Goal: Information Seeking & Learning: Learn about a topic

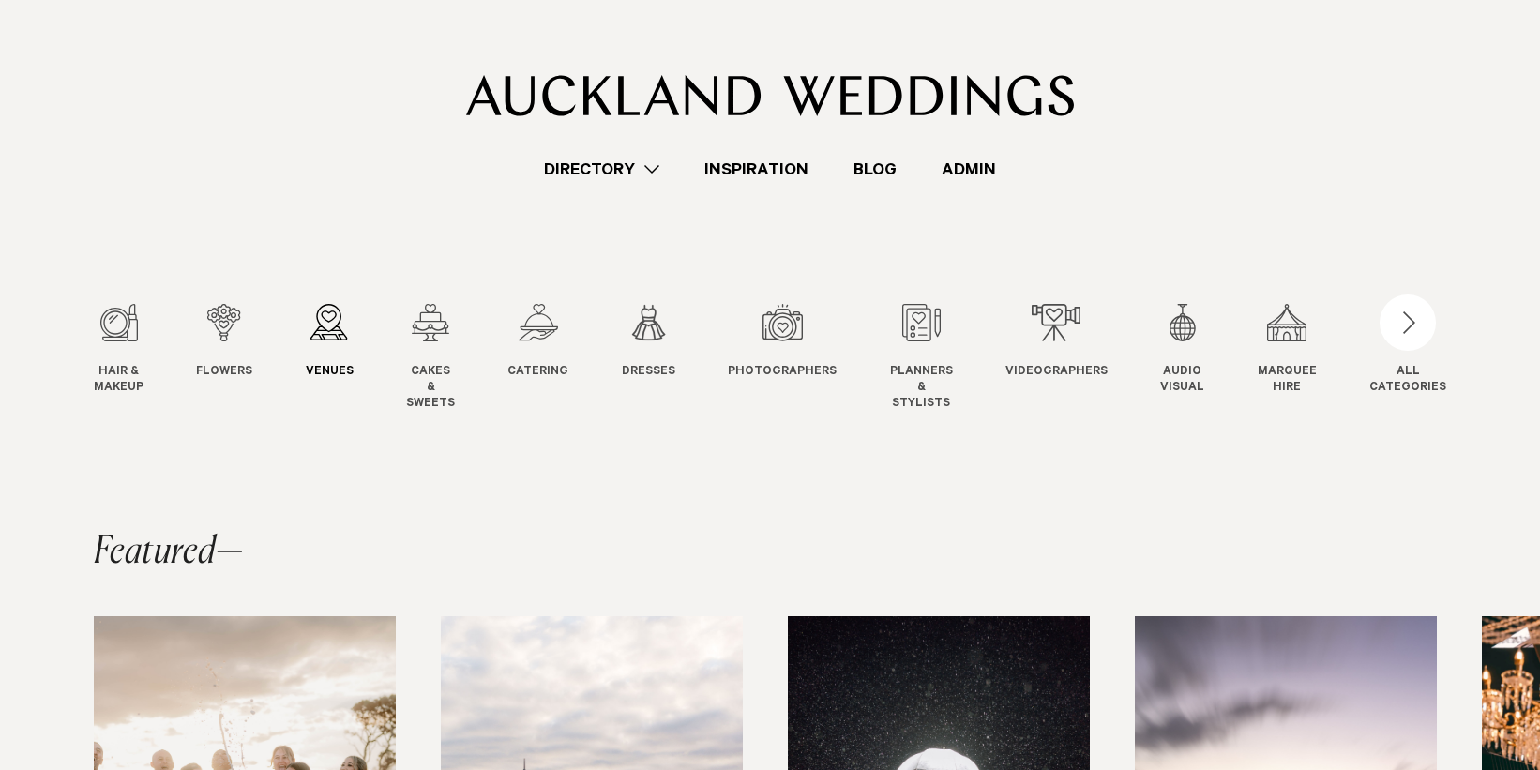
click at [334, 326] on div "3 / 12" at bounding box center [330, 323] width 48 height 38
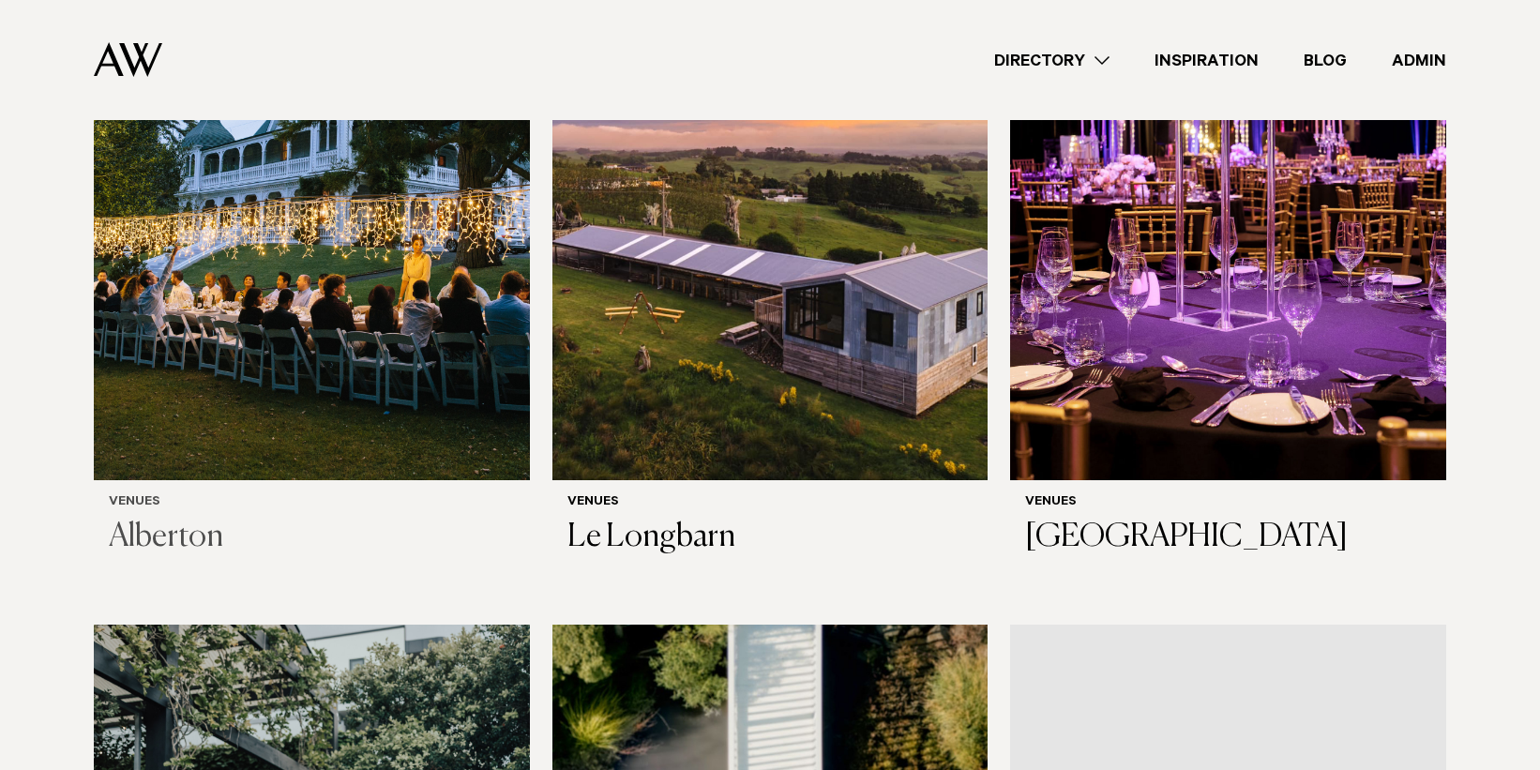
scroll to position [2220, 0]
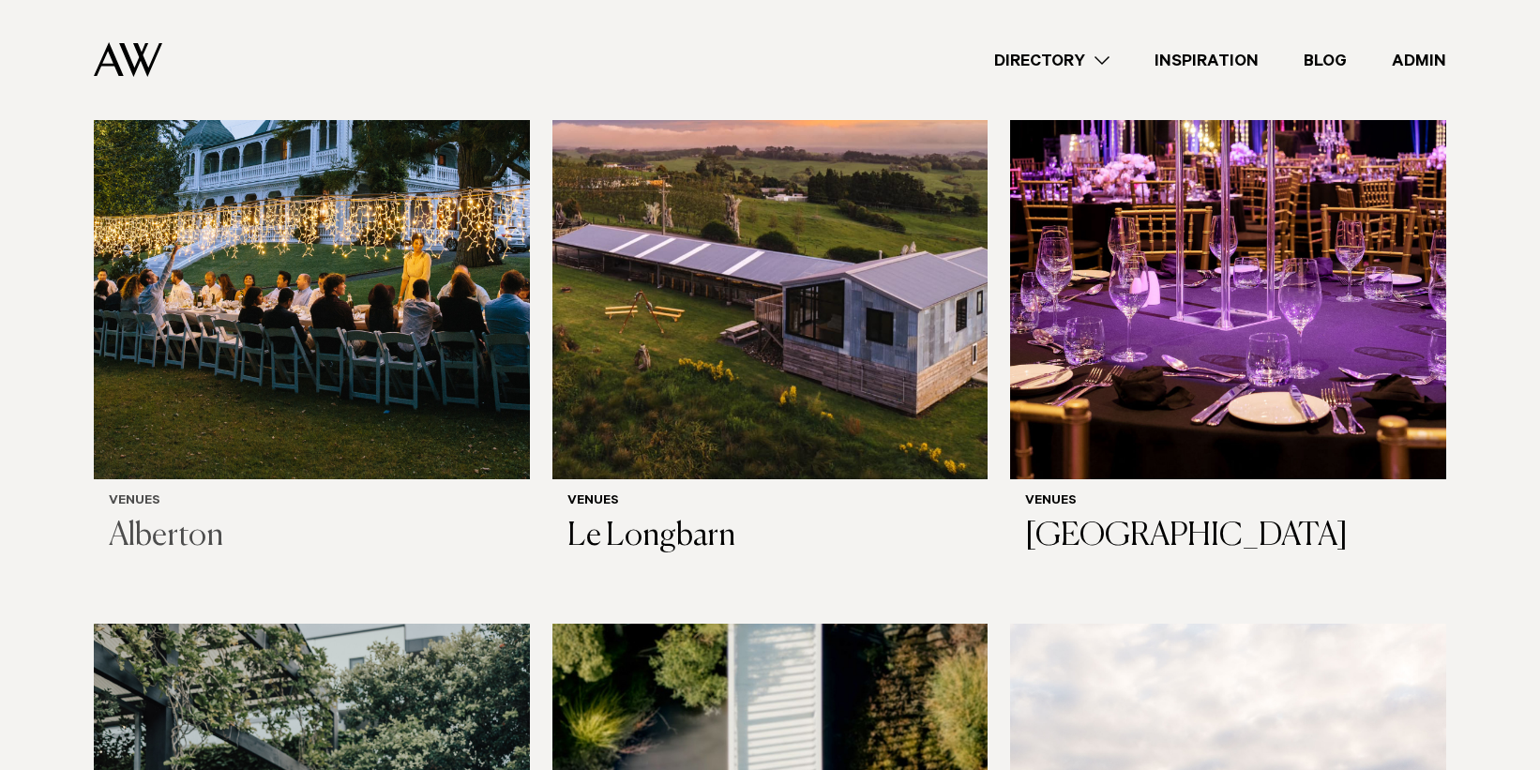
click at [427, 267] on img at bounding box center [312, 187] width 436 height 584
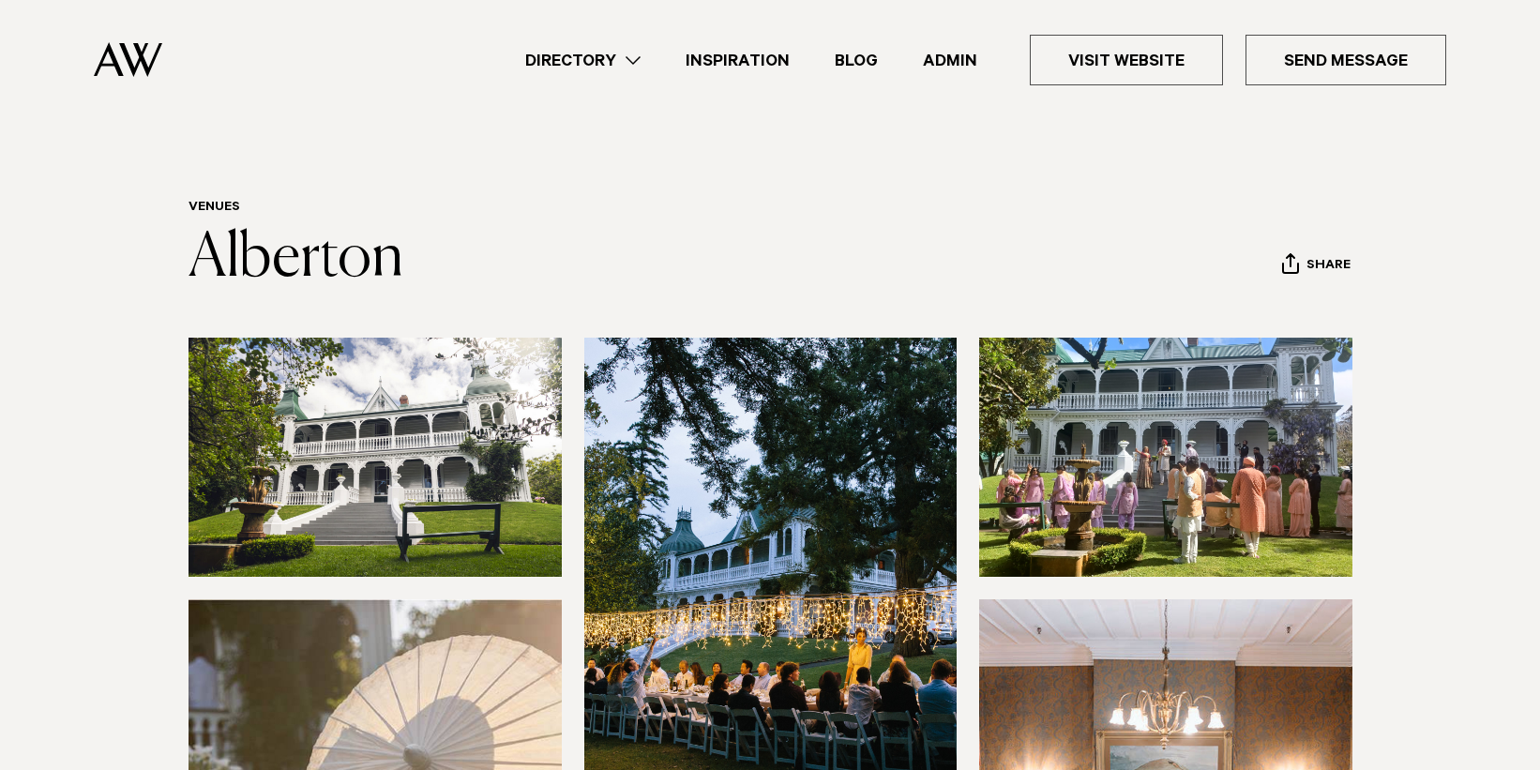
click at [618, 62] on link "Directory" at bounding box center [583, 60] width 160 height 25
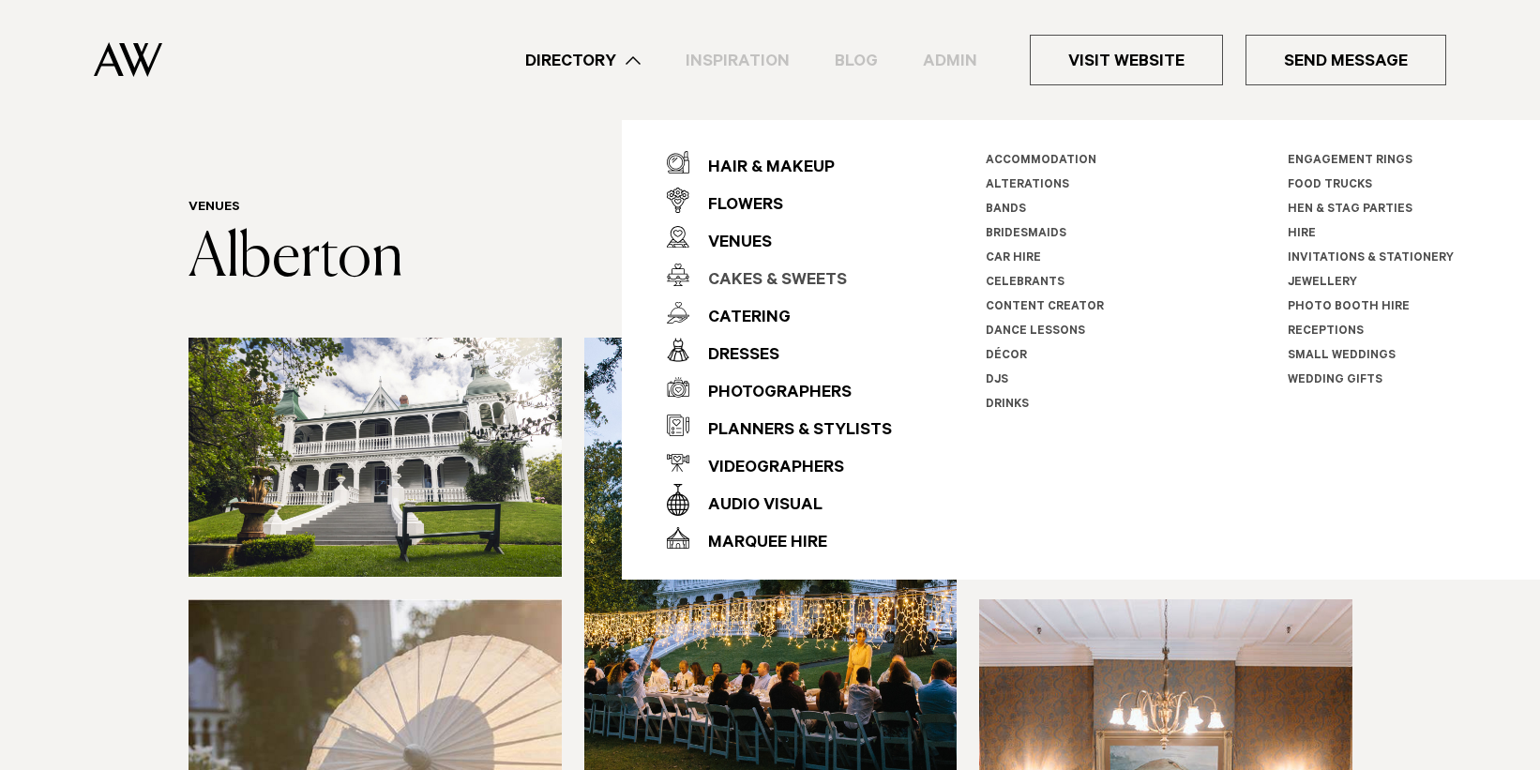
click at [734, 279] on div "Cakes & Sweets" at bounding box center [768, 282] width 158 height 38
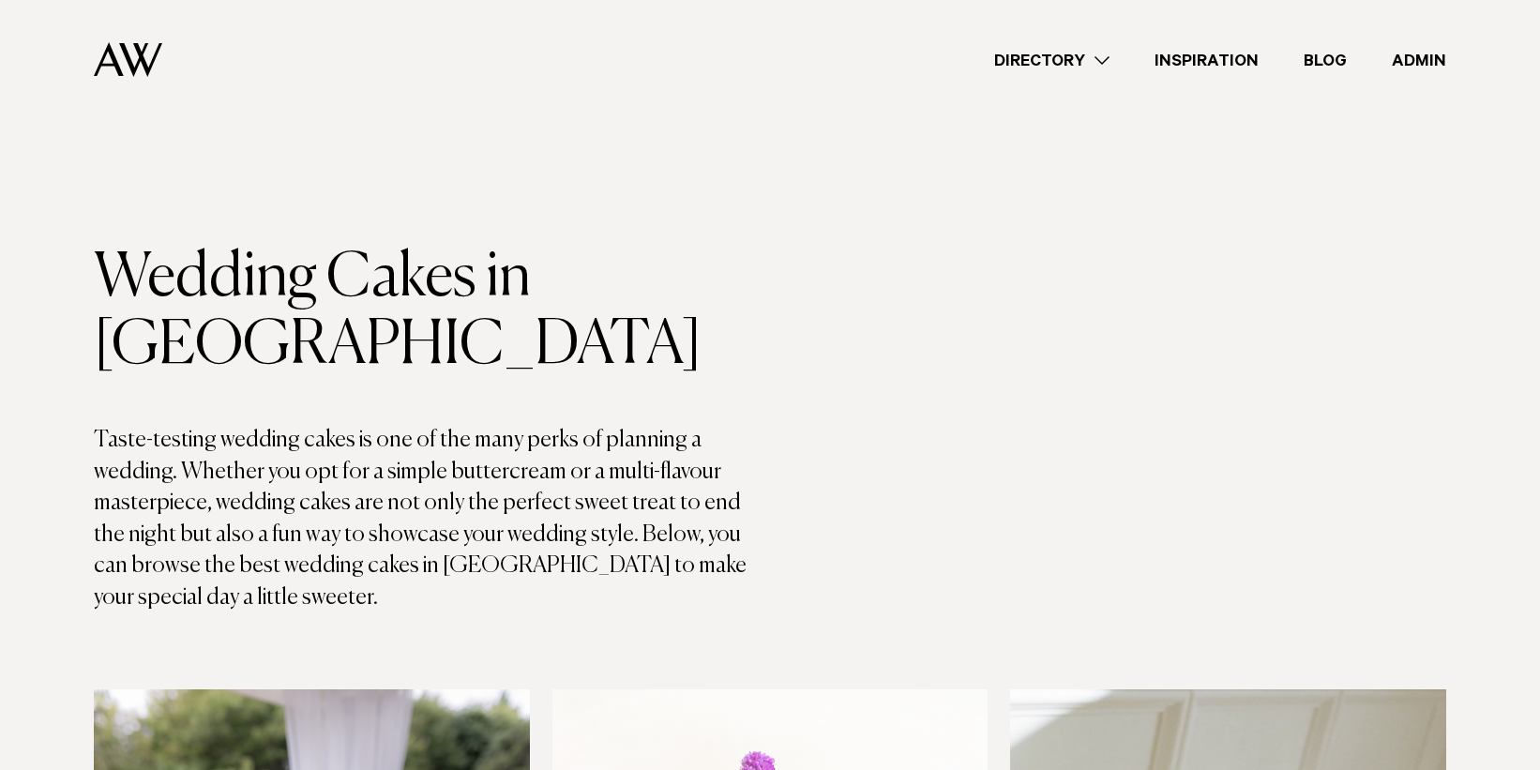
click at [1058, 57] on link "Directory" at bounding box center [1052, 60] width 160 height 25
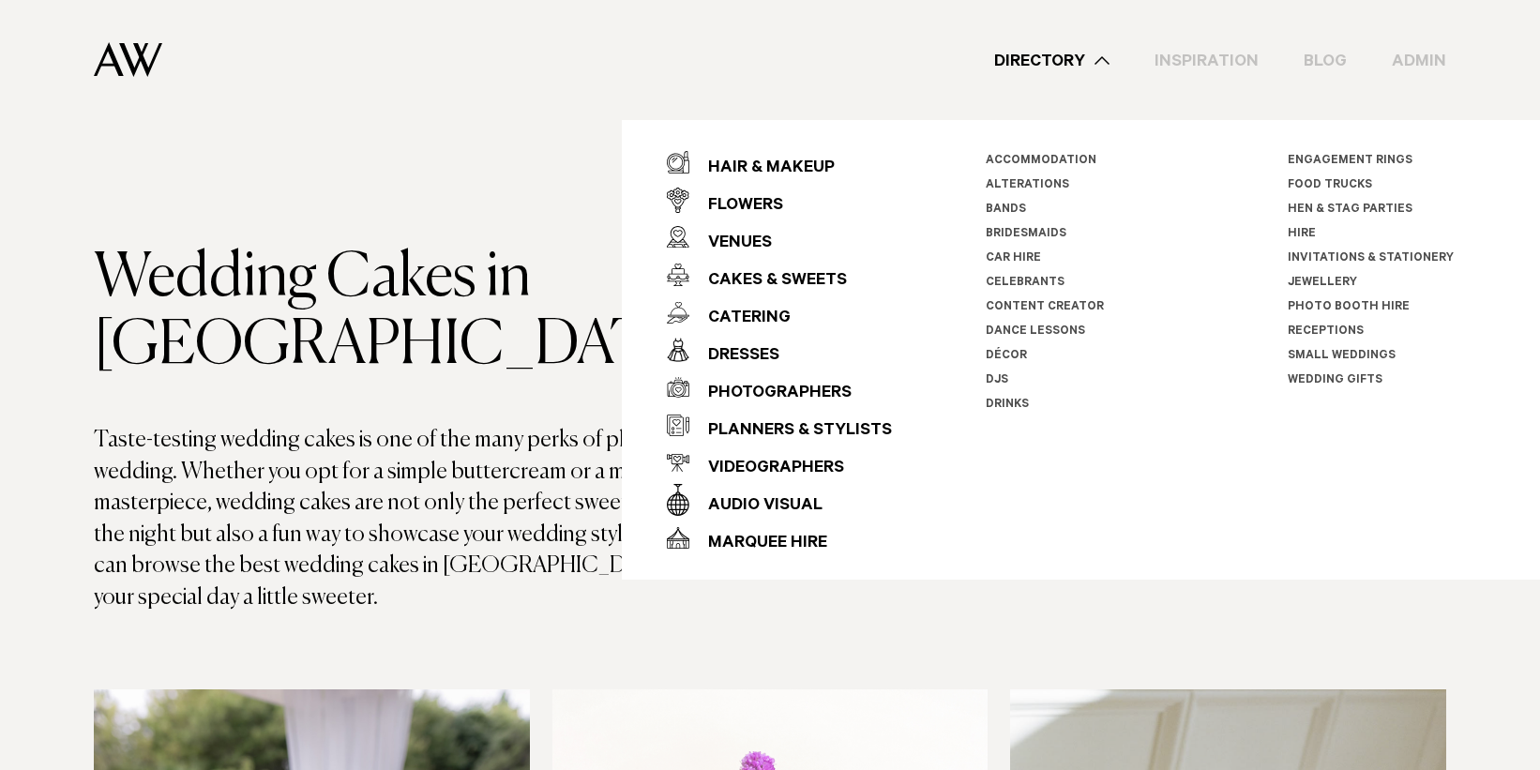
click at [1335, 382] on link "Wedding Gifts" at bounding box center [1335, 380] width 95 height 13
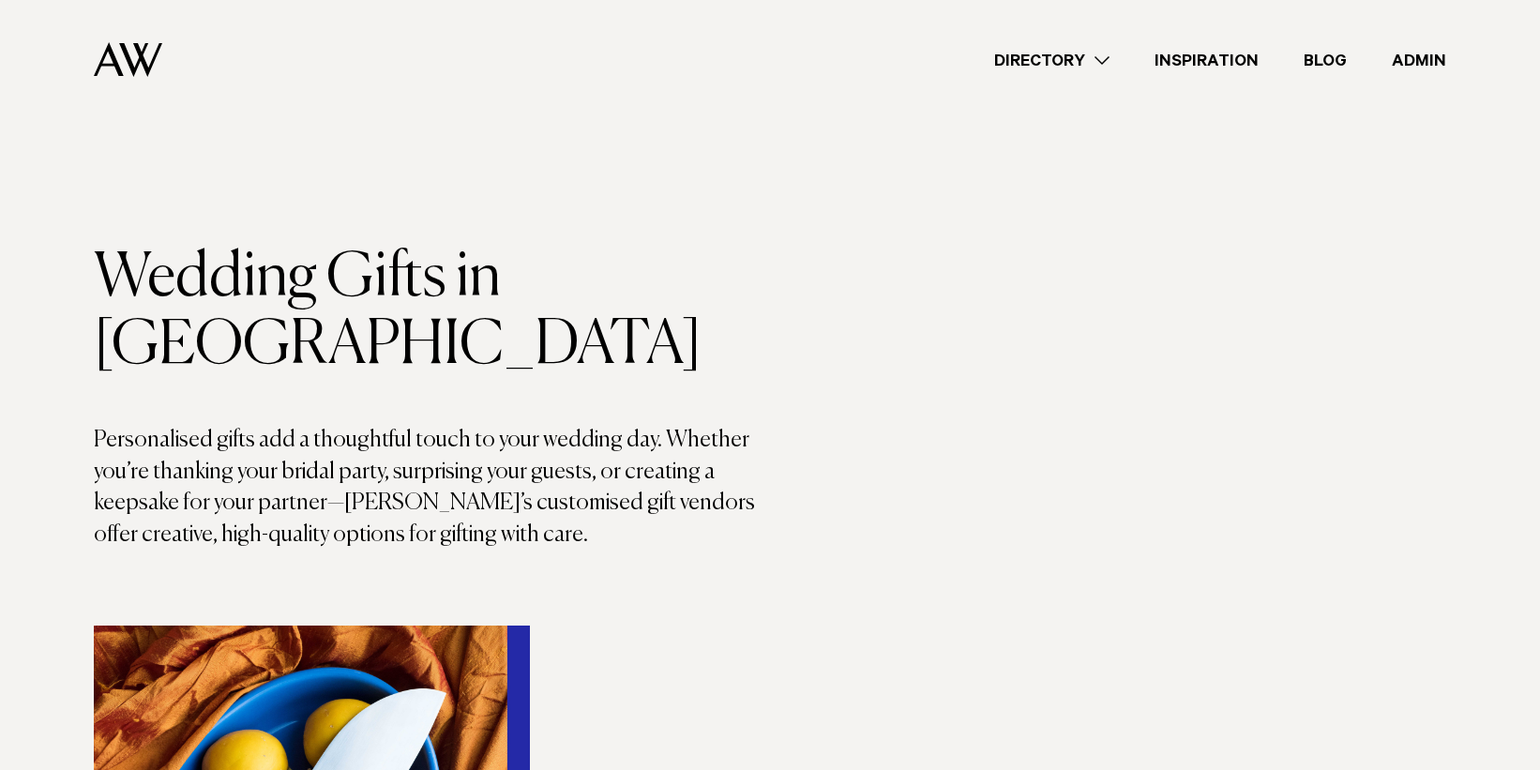
click at [1085, 55] on link "Directory" at bounding box center [1052, 60] width 160 height 25
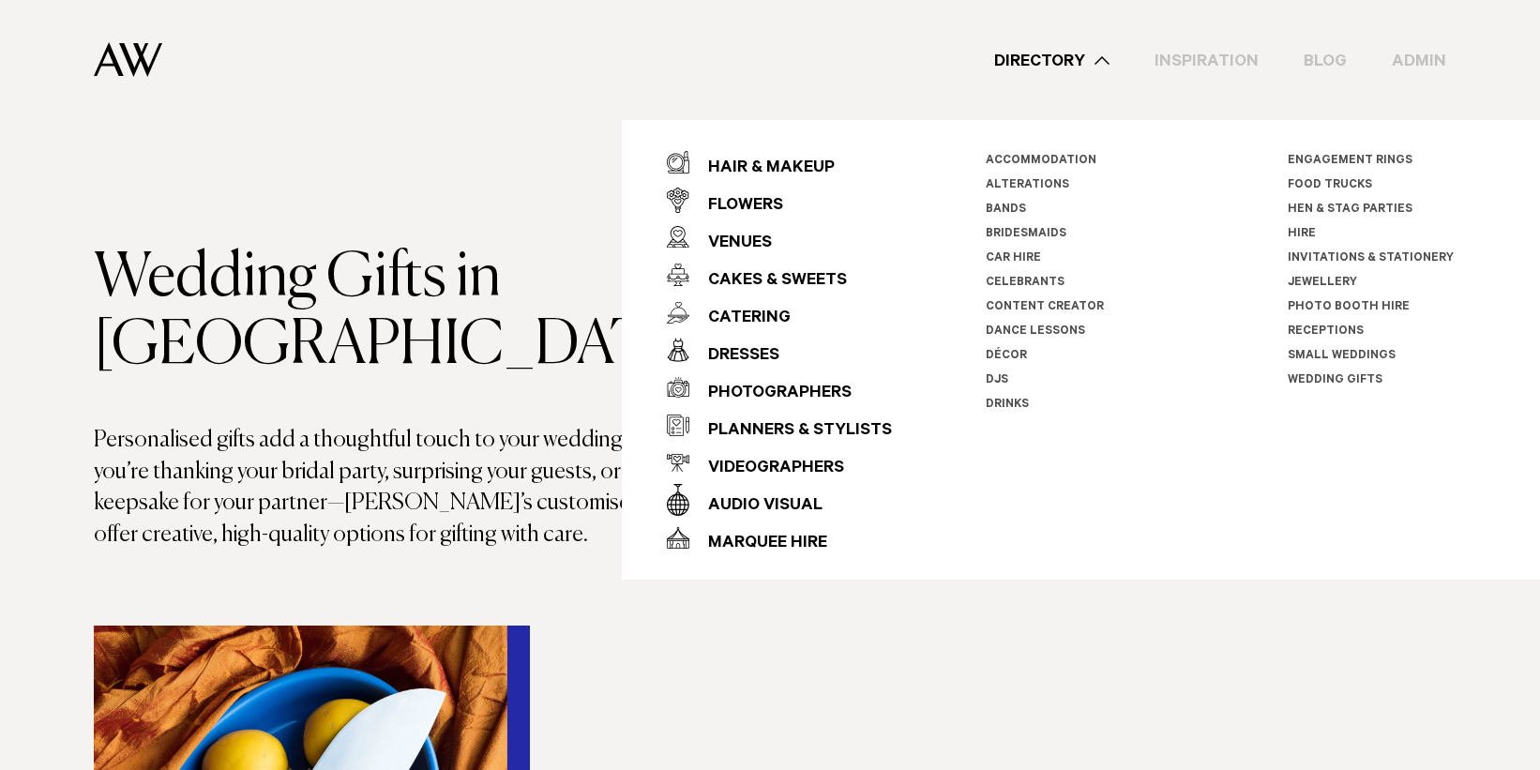
click at [1325, 326] on link "Receptions" at bounding box center [1326, 332] width 76 height 13
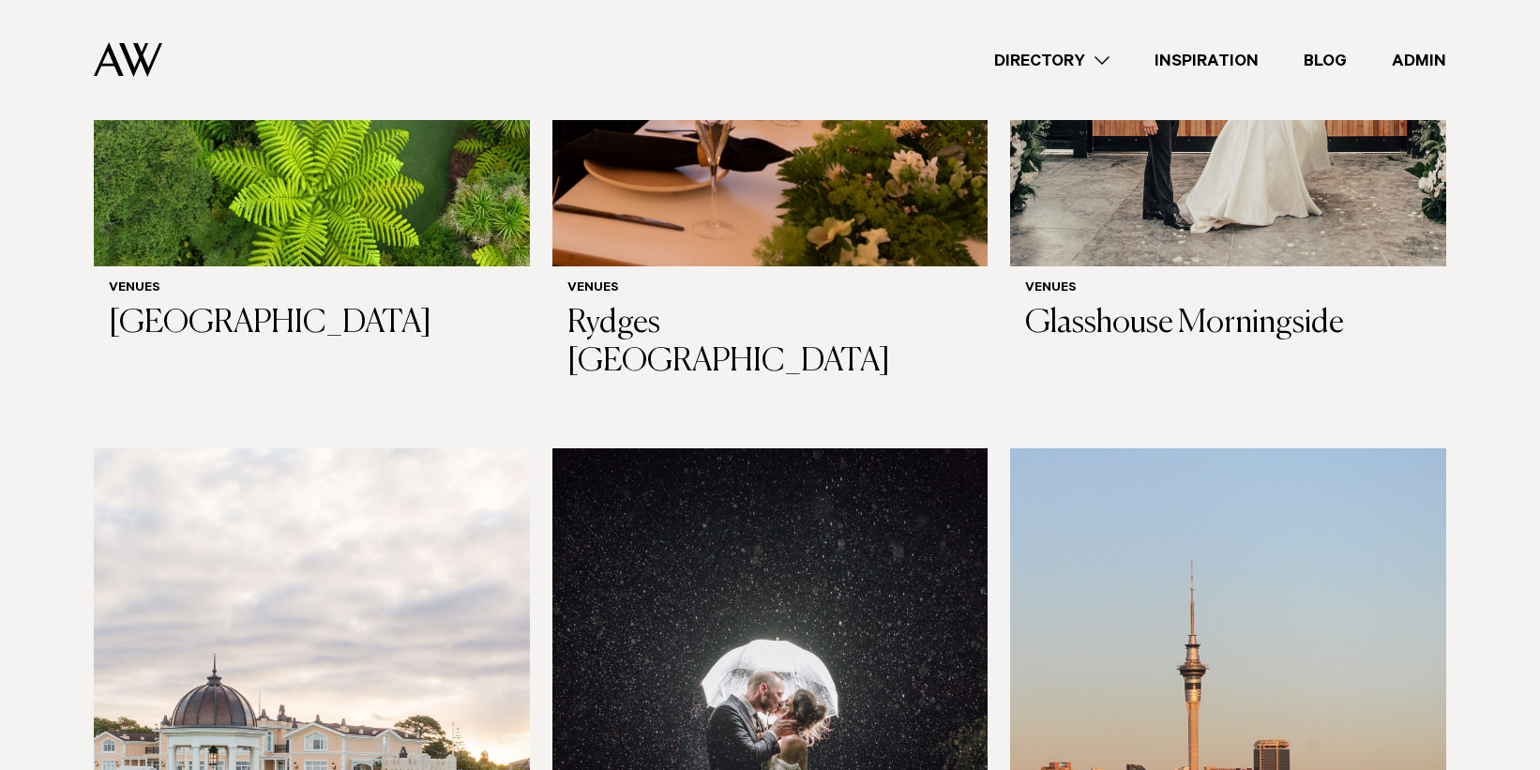
scroll to position [1009, 0]
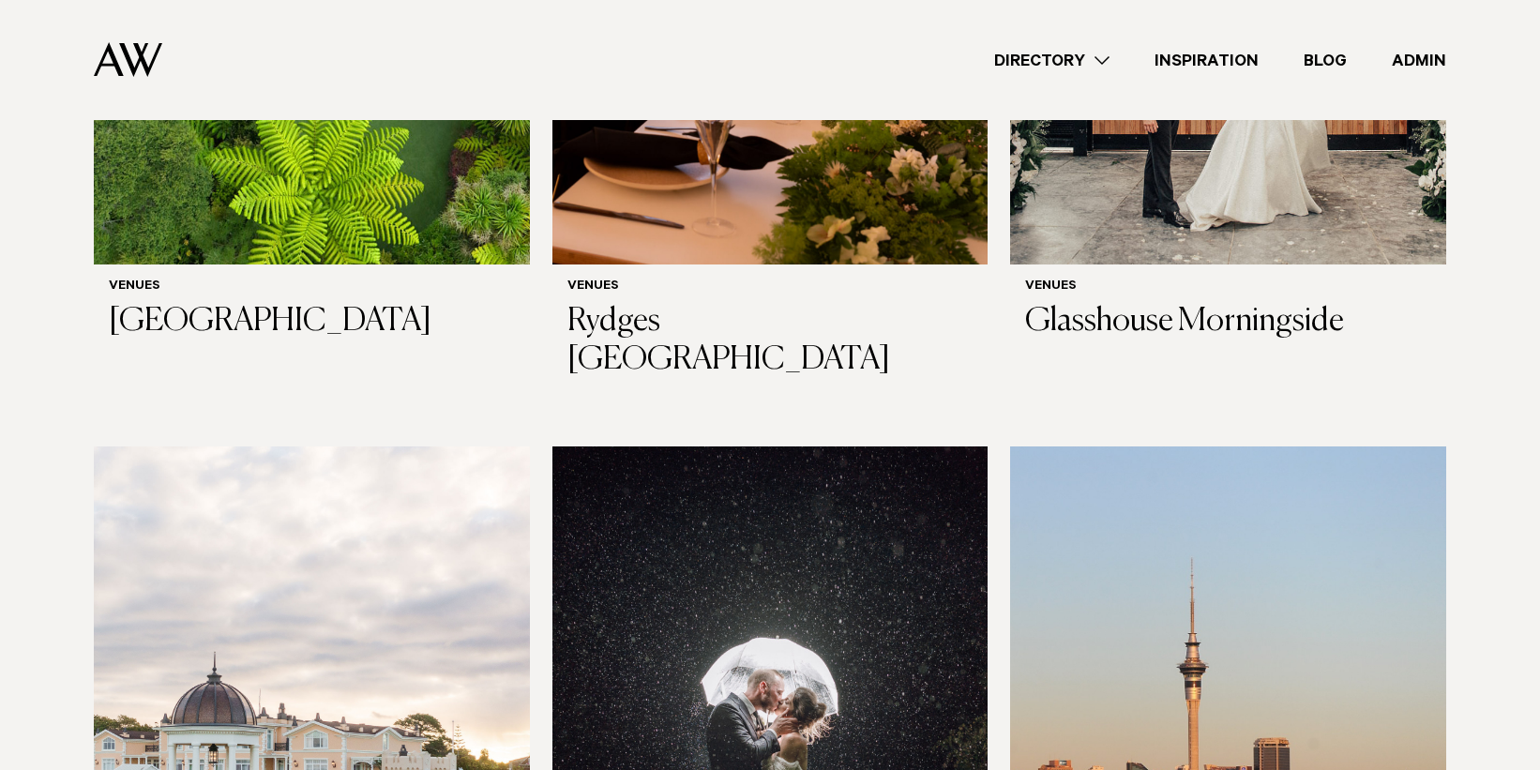
click at [1084, 61] on link "Directory" at bounding box center [1052, 60] width 160 height 25
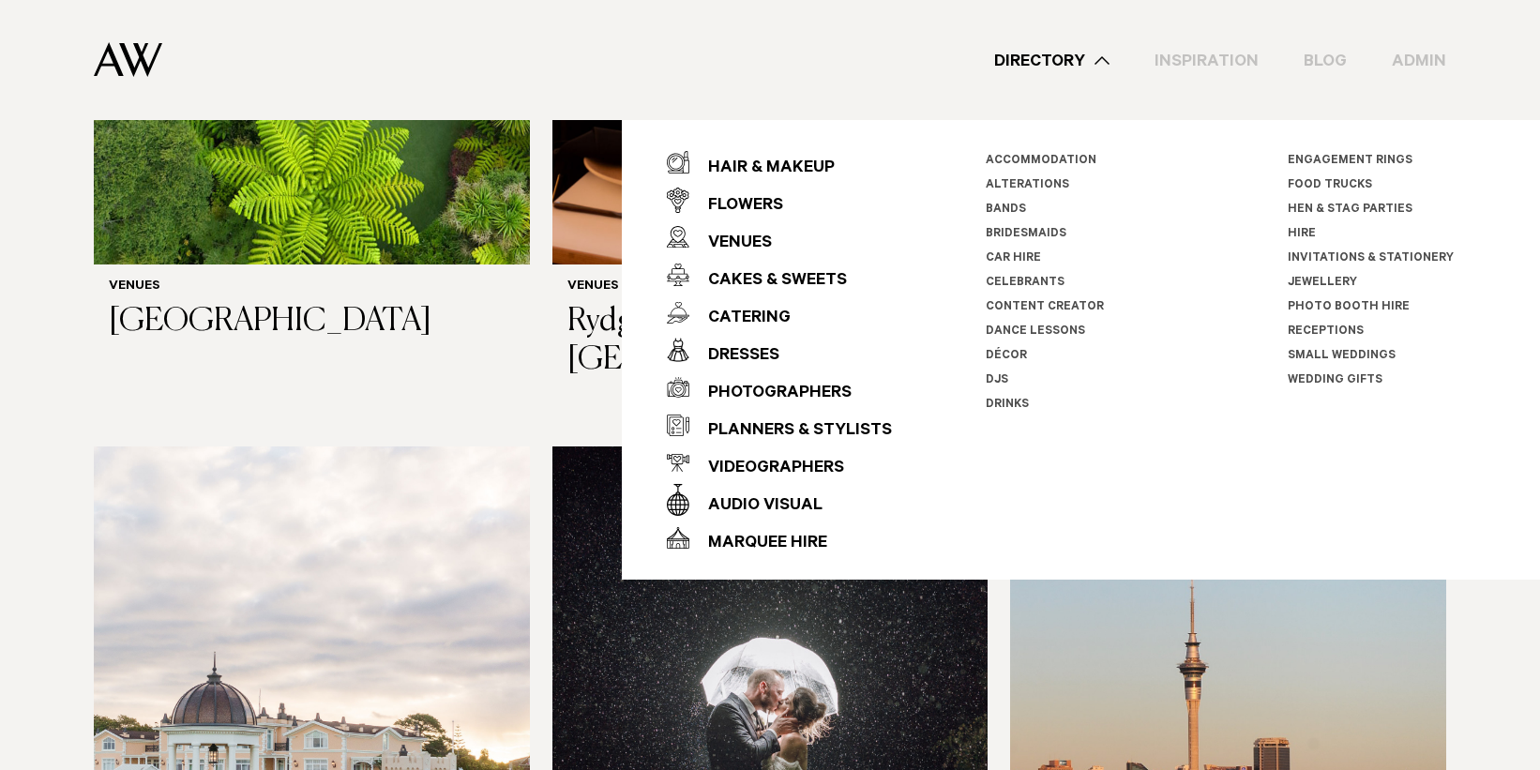
click at [1324, 209] on link "Hen & Stag Parties" at bounding box center [1350, 210] width 125 height 13
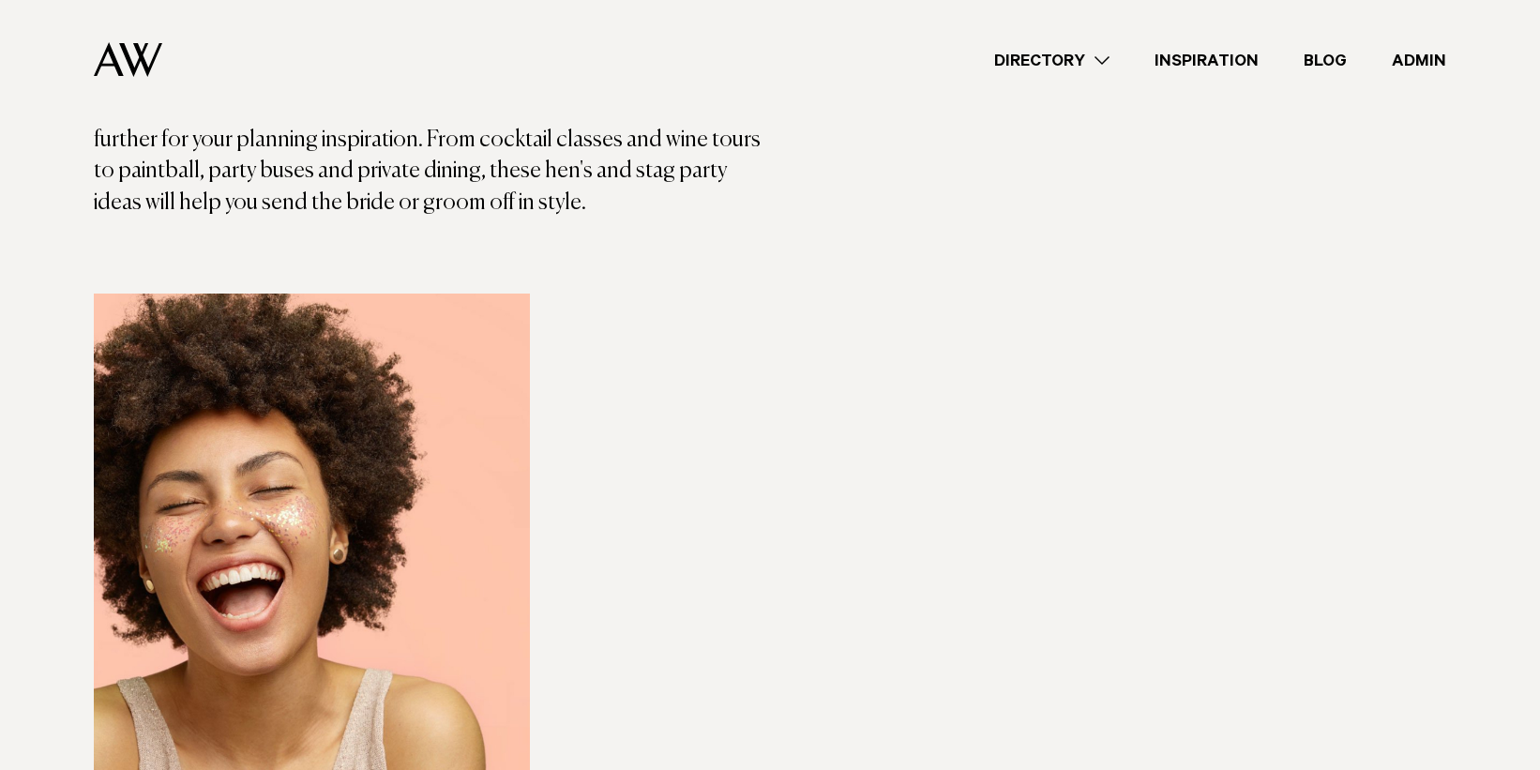
scroll to position [398, 0]
click at [260, 334] on img at bounding box center [312, 587] width 436 height 584
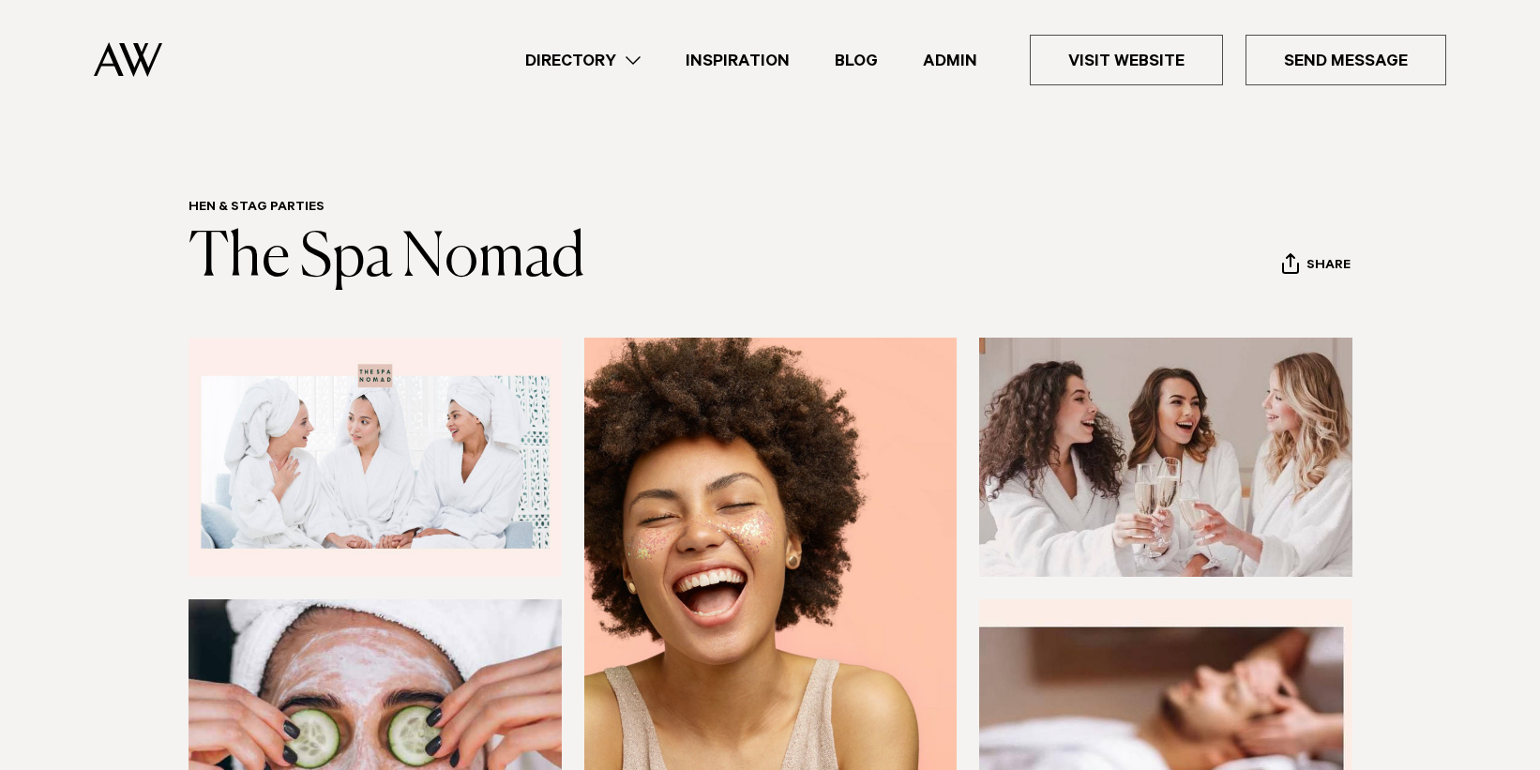
click at [622, 61] on link "Directory" at bounding box center [583, 60] width 160 height 25
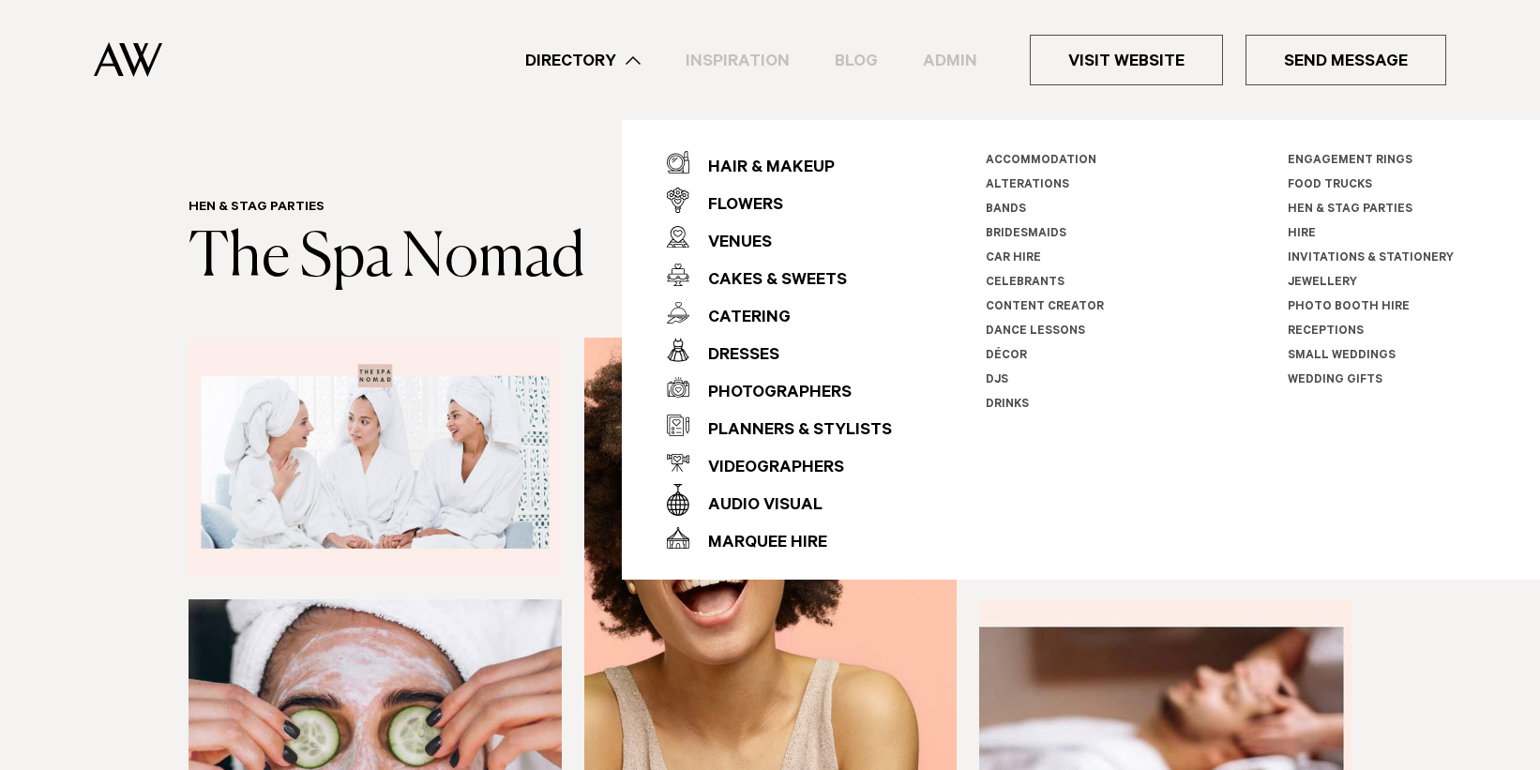
click at [1316, 303] on link "Photo Booth Hire" at bounding box center [1349, 307] width 122 height 13
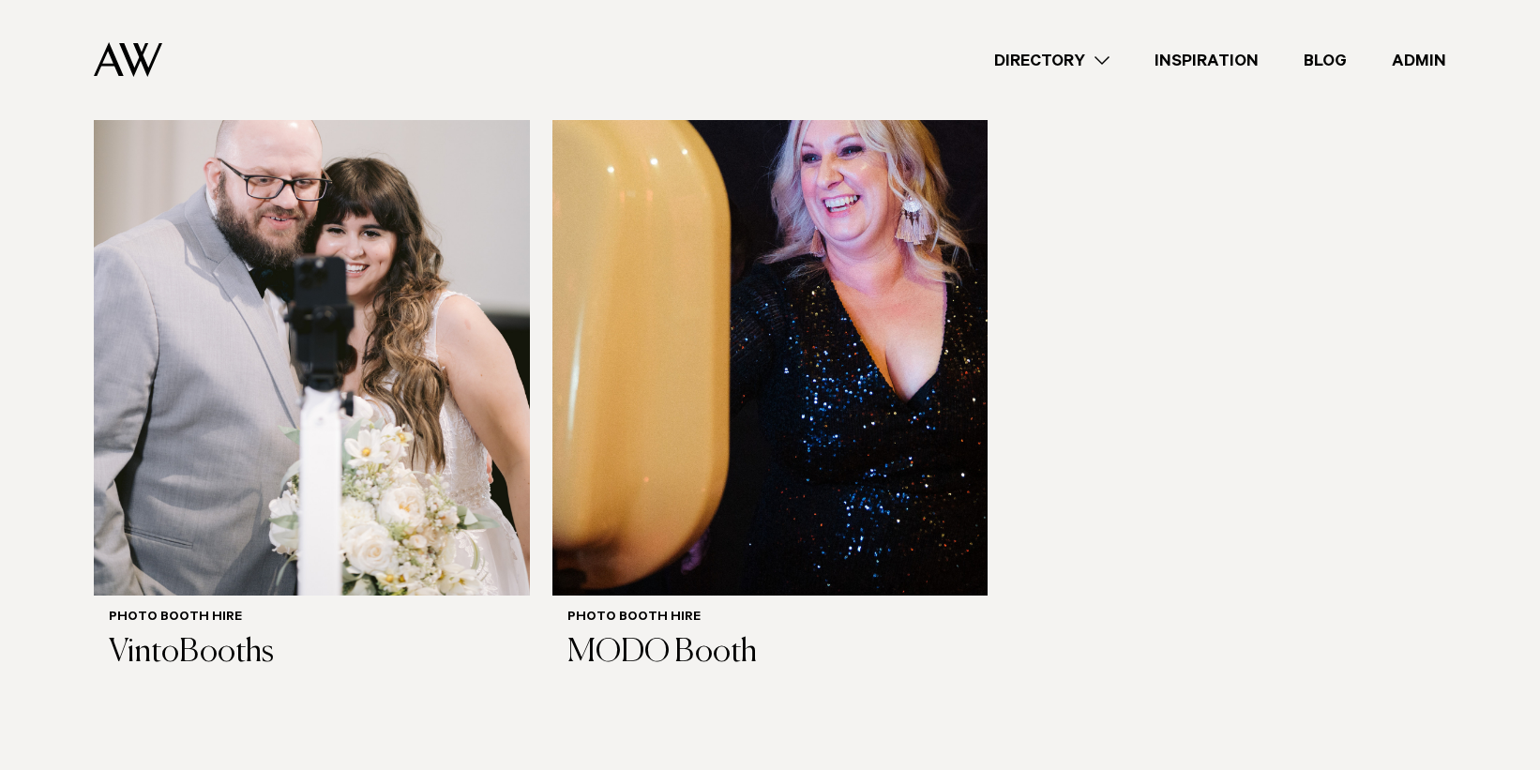
scroll to position [576, 0]
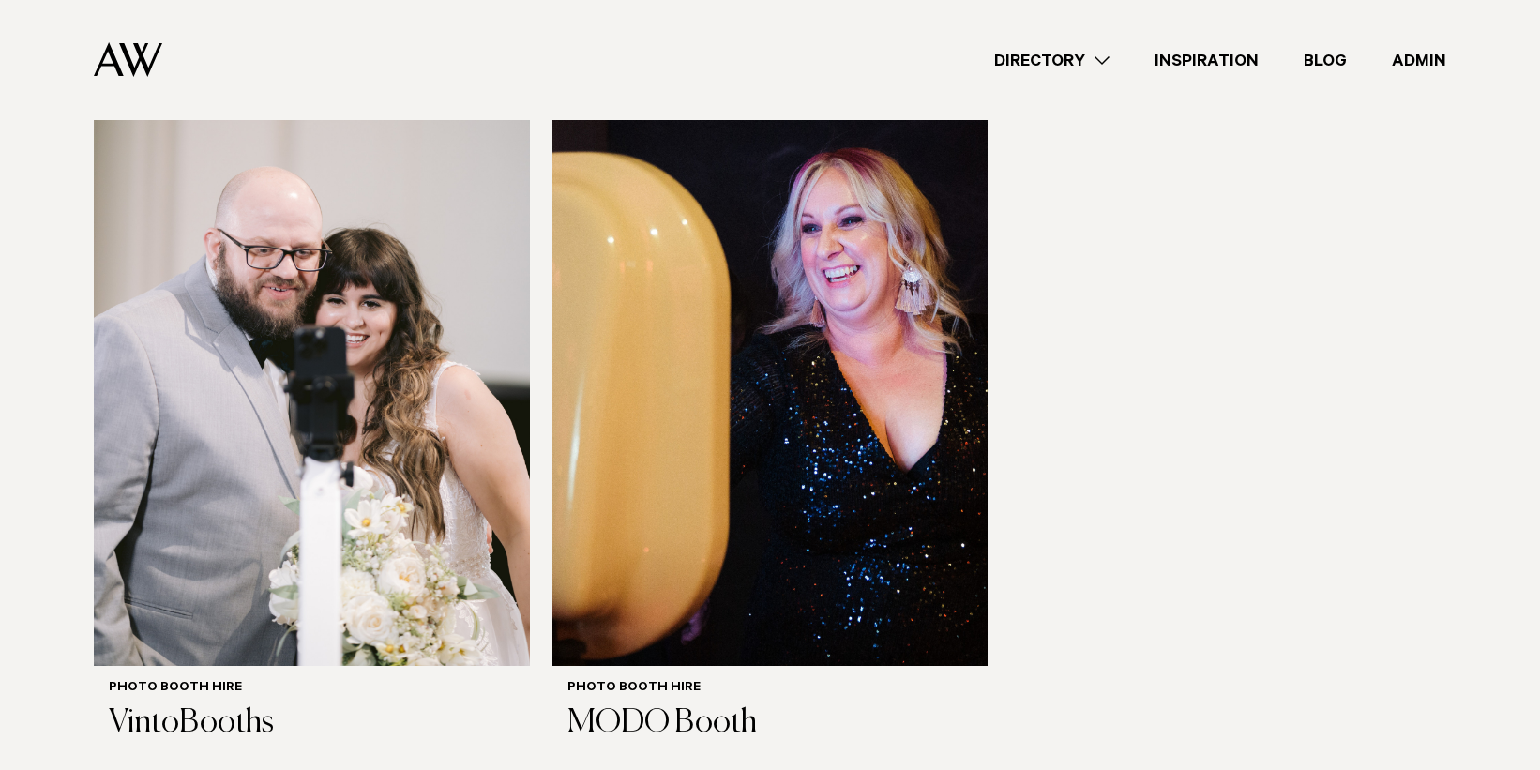
click at [1094, 62] on link "Directory" at bounding box center [1052, 60] width 160 height 25
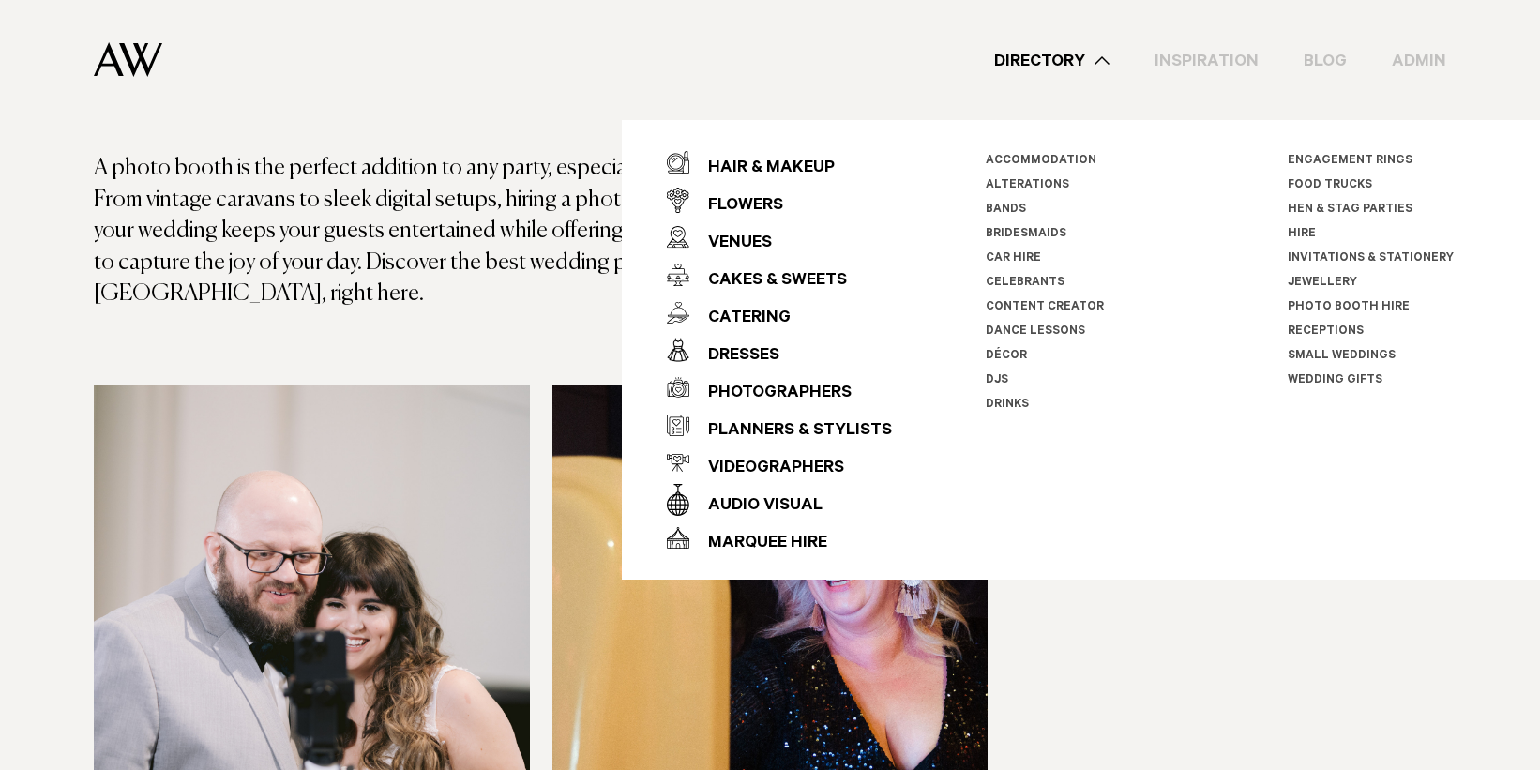
scroll to position [0, 0]
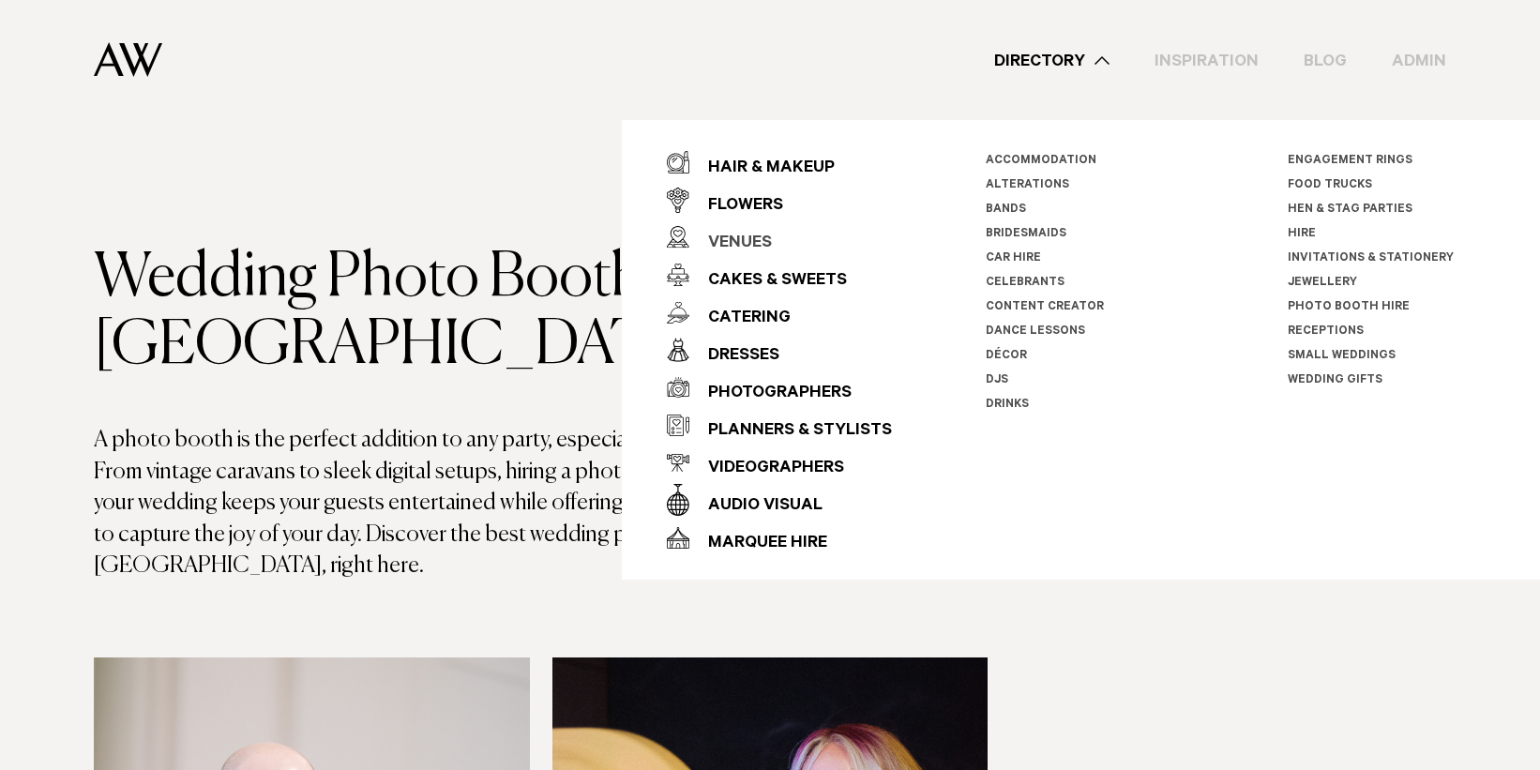
click at [737, 241] on div "Venues" at bounding box center [730, 244] width 83 height 38
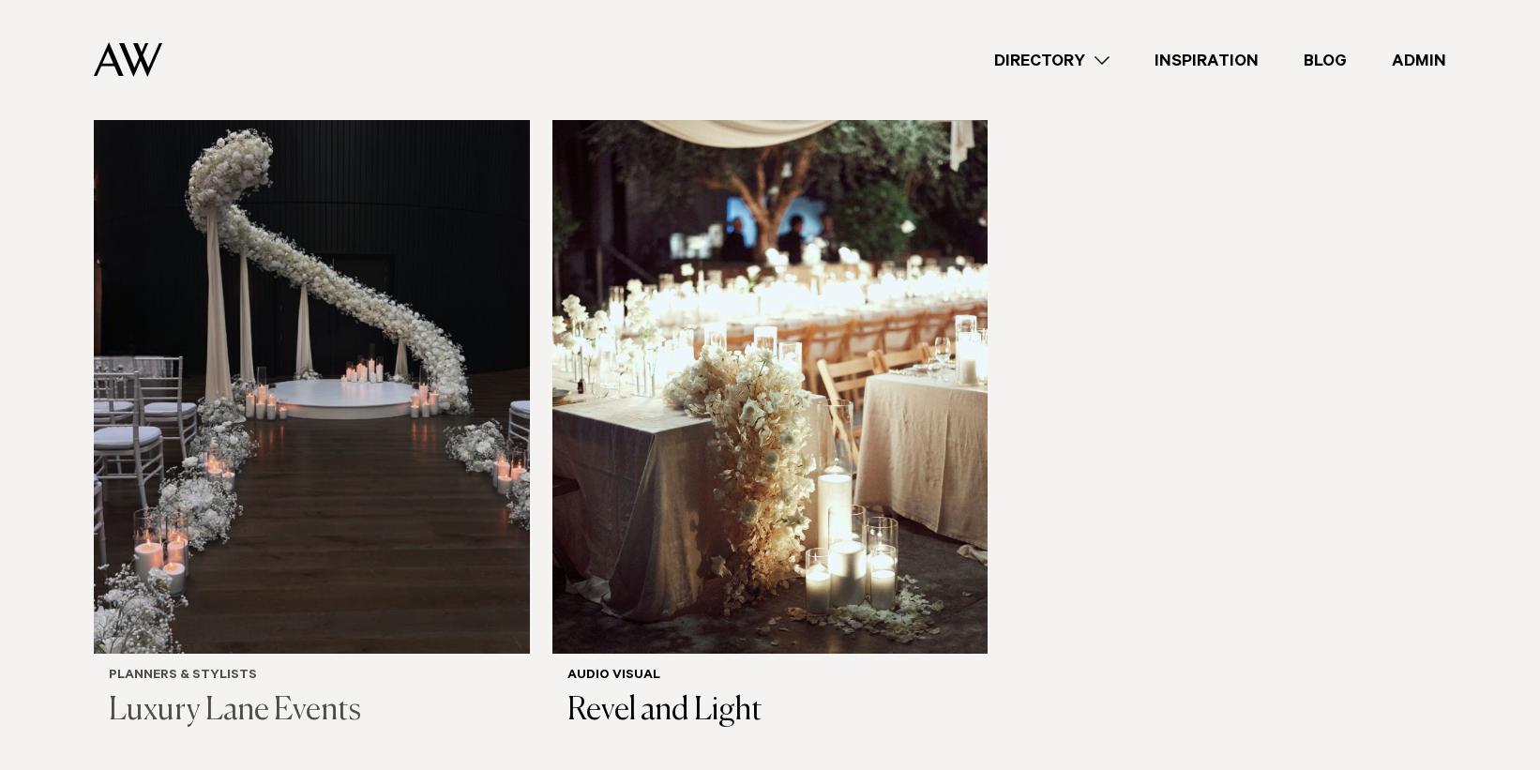
scroll to position [2054, 0]
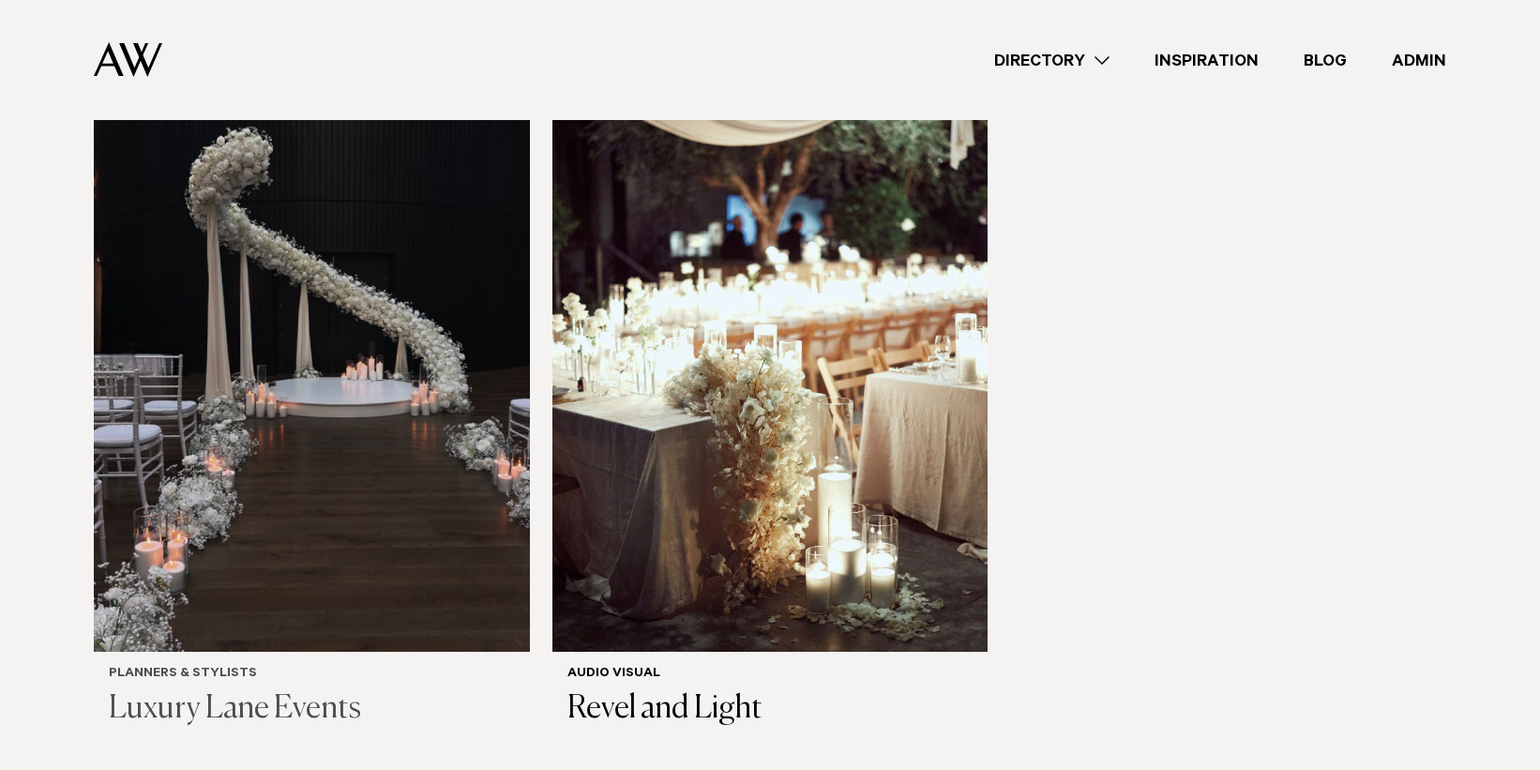
click at [174, 355] on img at bounding box center [312, 360] width 436 height 584
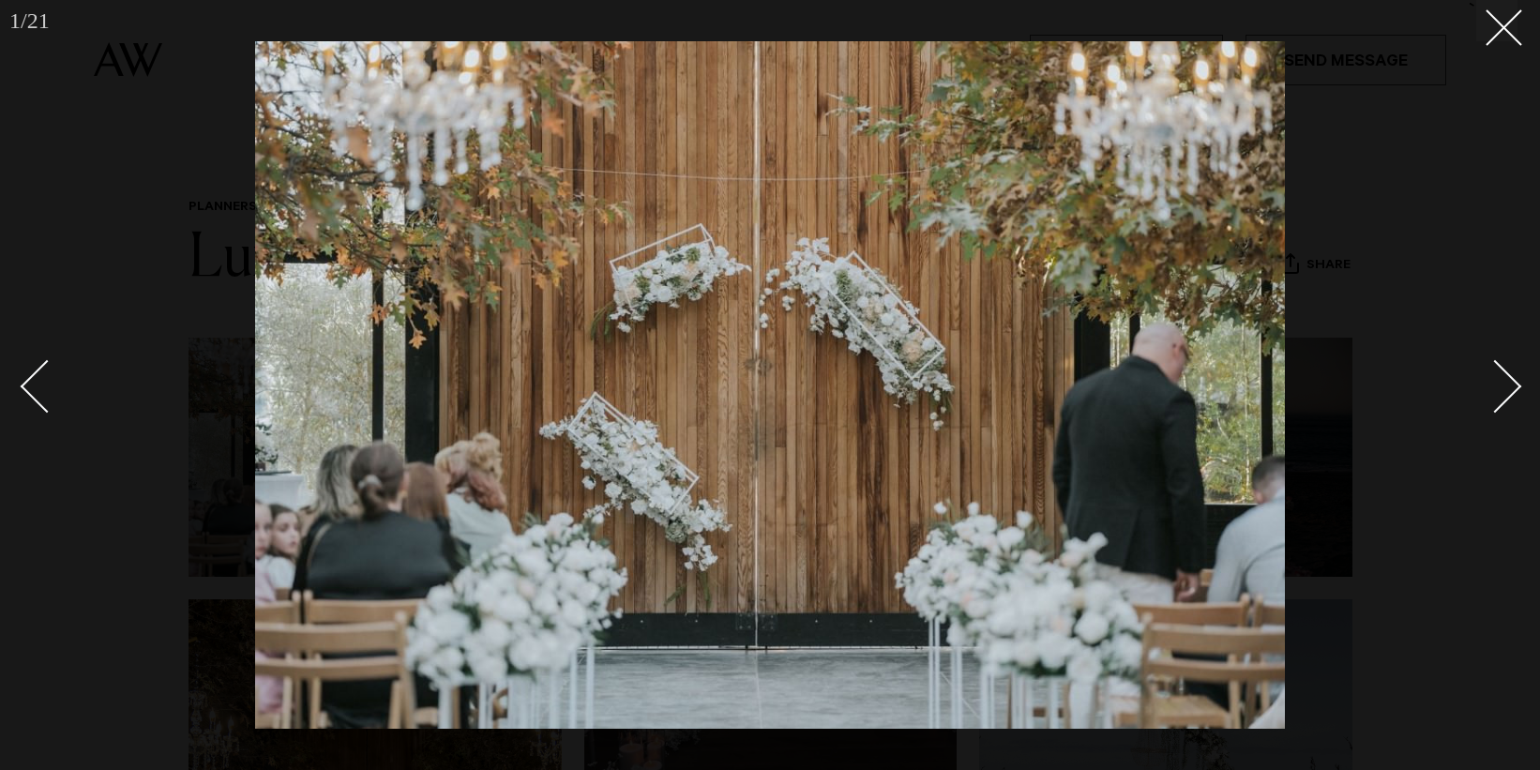
click at [1497, 386] on div "Next slide" at bounding box center [1495, 385] width 53 height 53
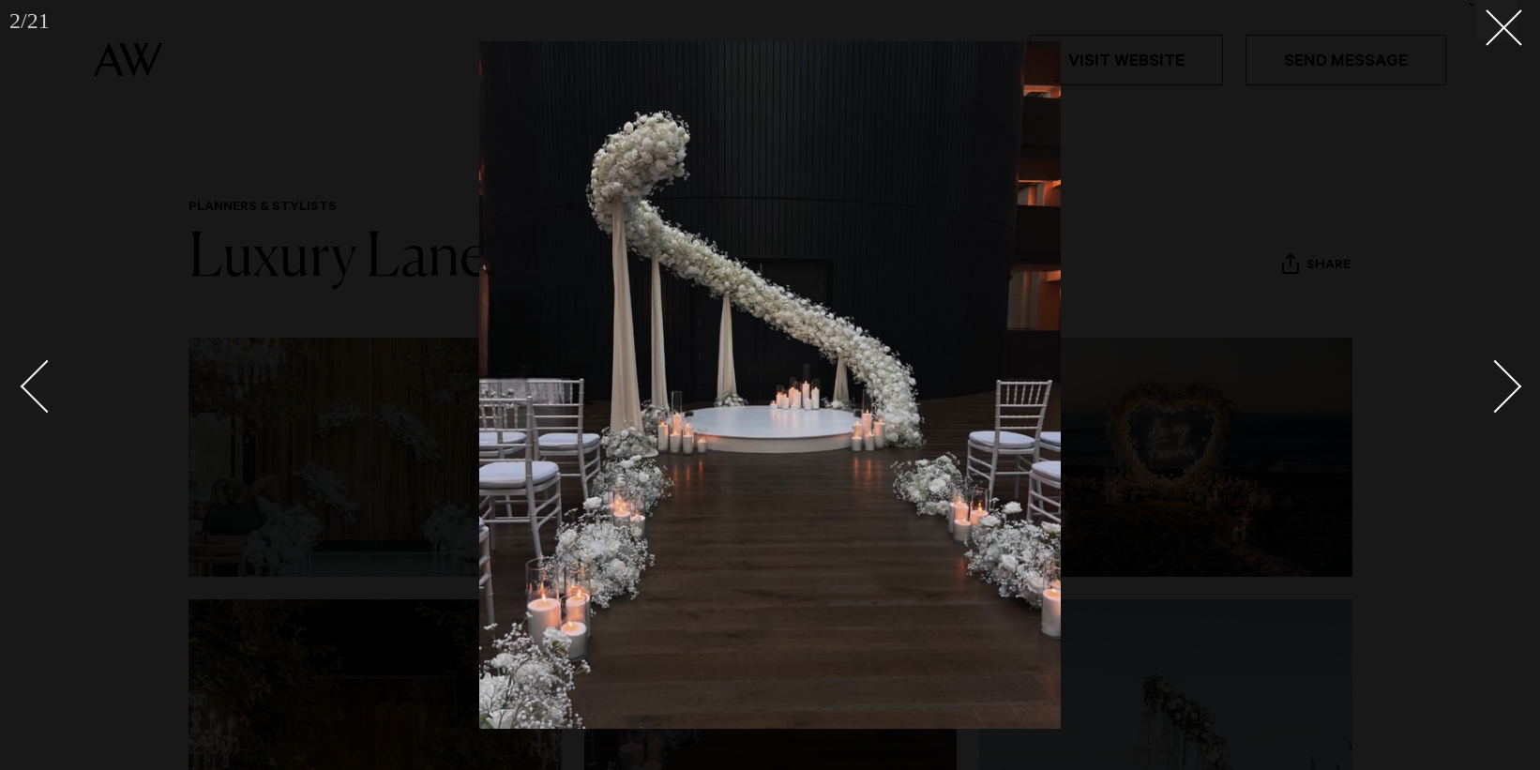
click at [1497, 386] on div "Next slide" at bounding box center [1495, 385] width 53 height 53
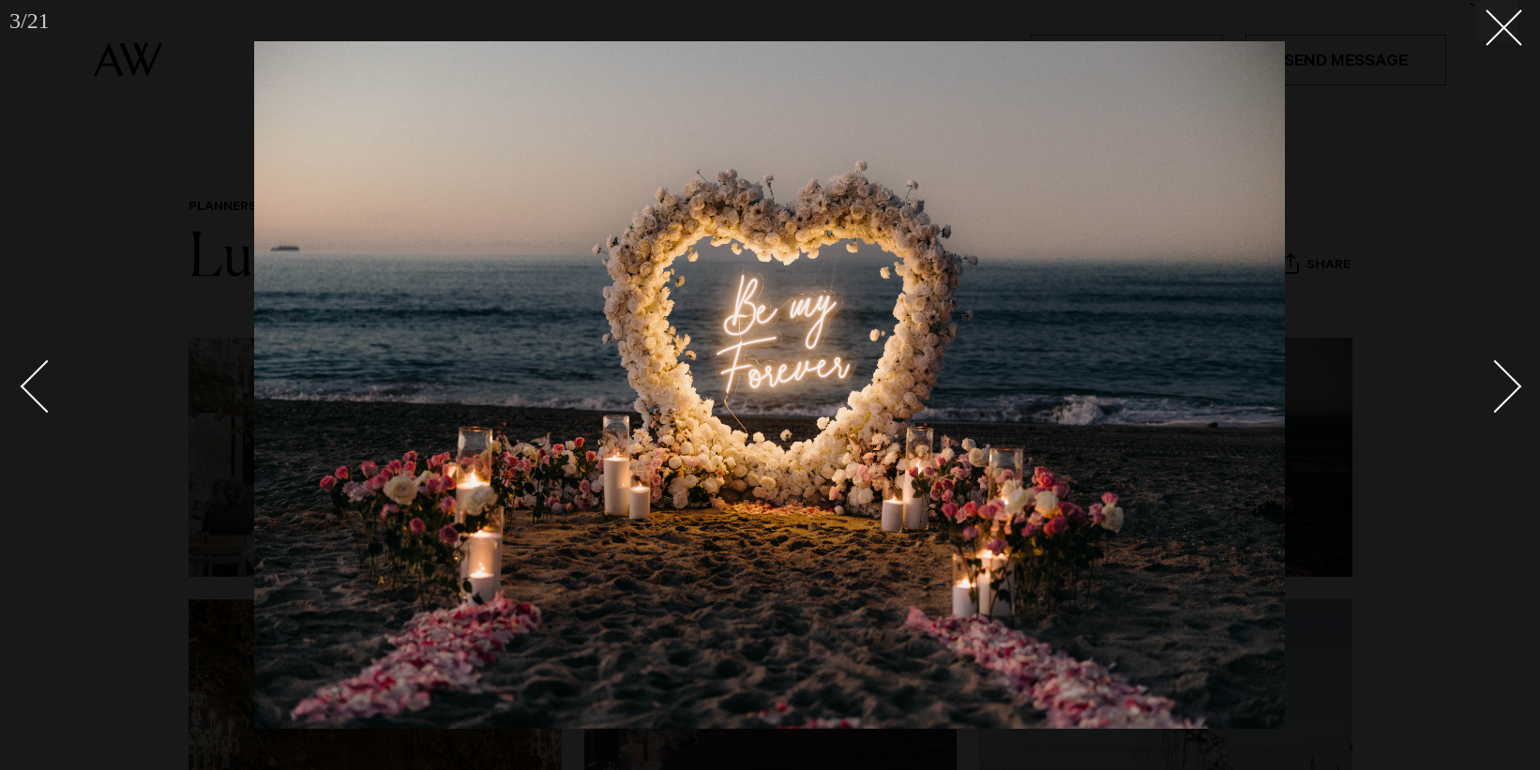
click at [1503, 381] on div "Next slide" at bounding box center [1495, 385] width 53 height 53
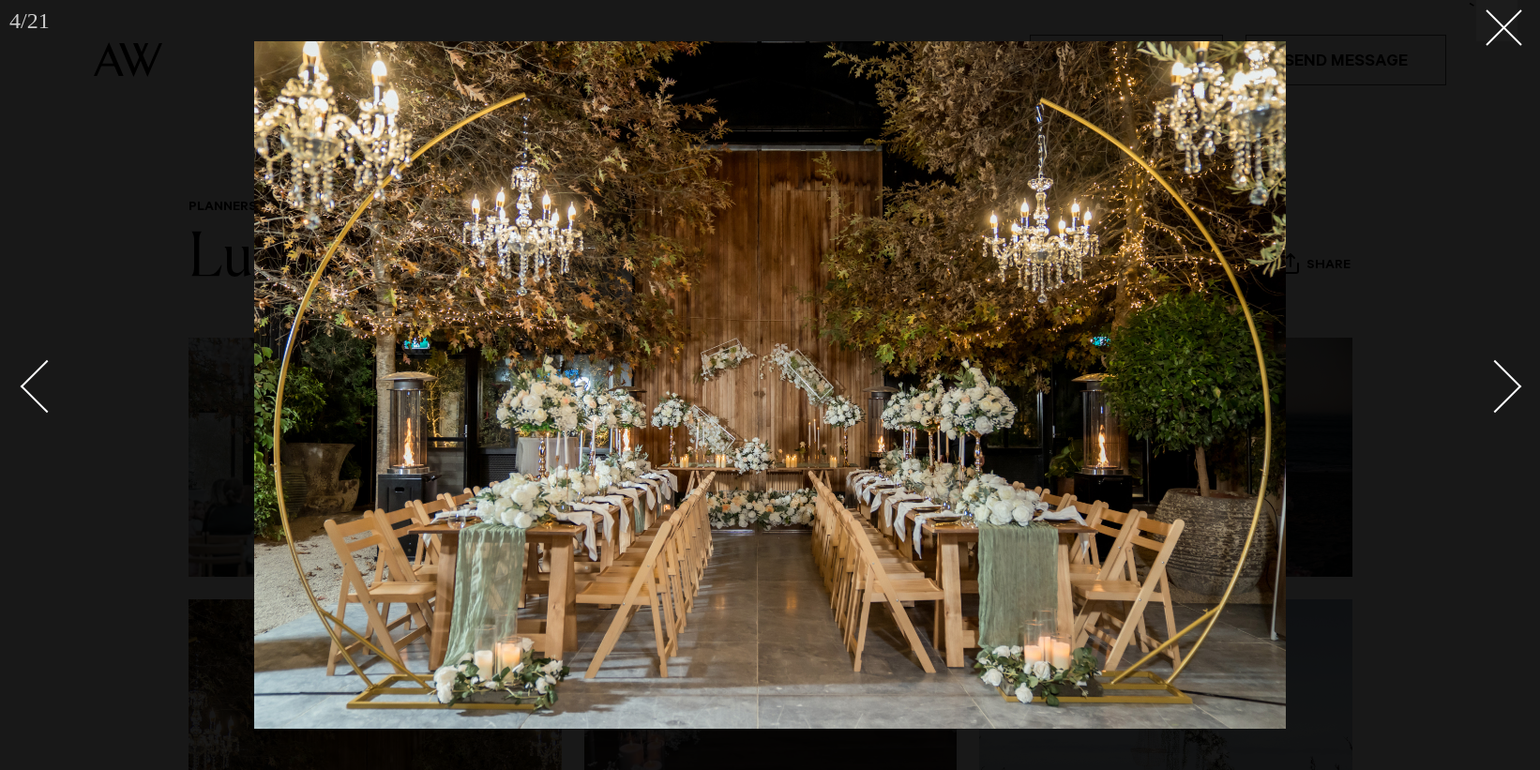
click at [1503, 381] on div "Next slide" at bounding box center [1495, 385] width 53 height 53
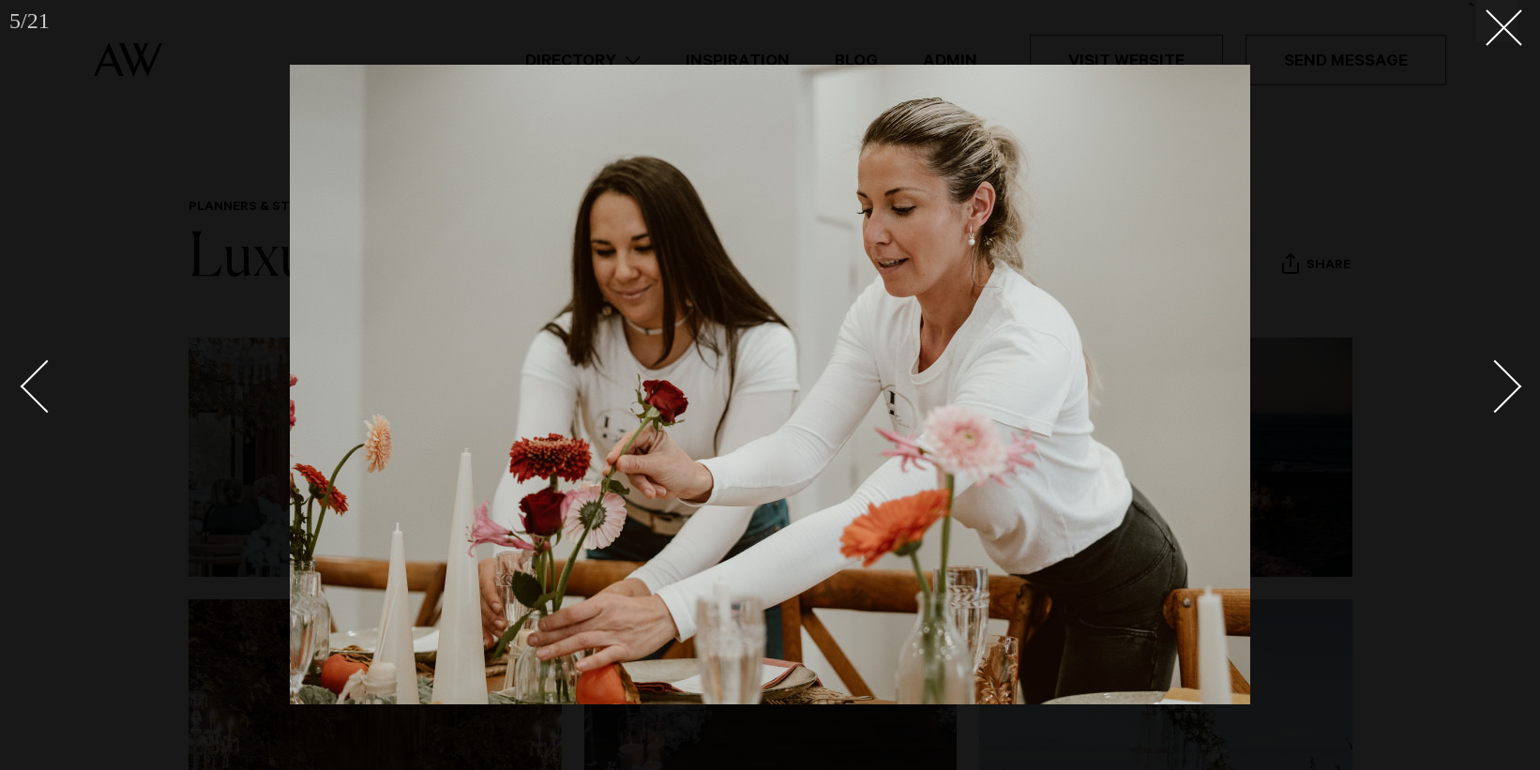
click at [1503, 381] on div "Next slide" at bounding box center [1495, 385] width 53 height 53
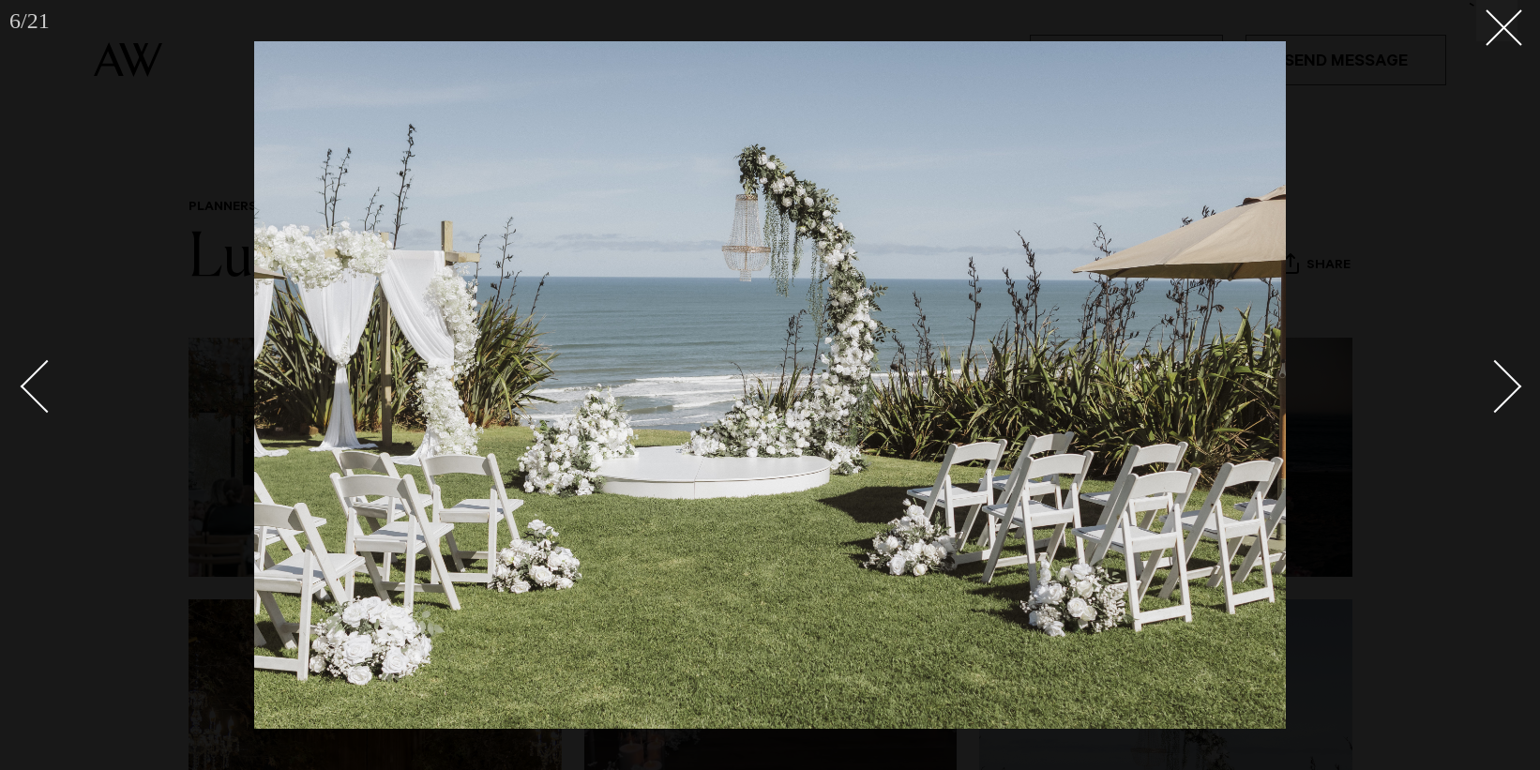
click at [1503, 381] on div "Next slide" at bounding box center [1495, 385] width 53 height 53
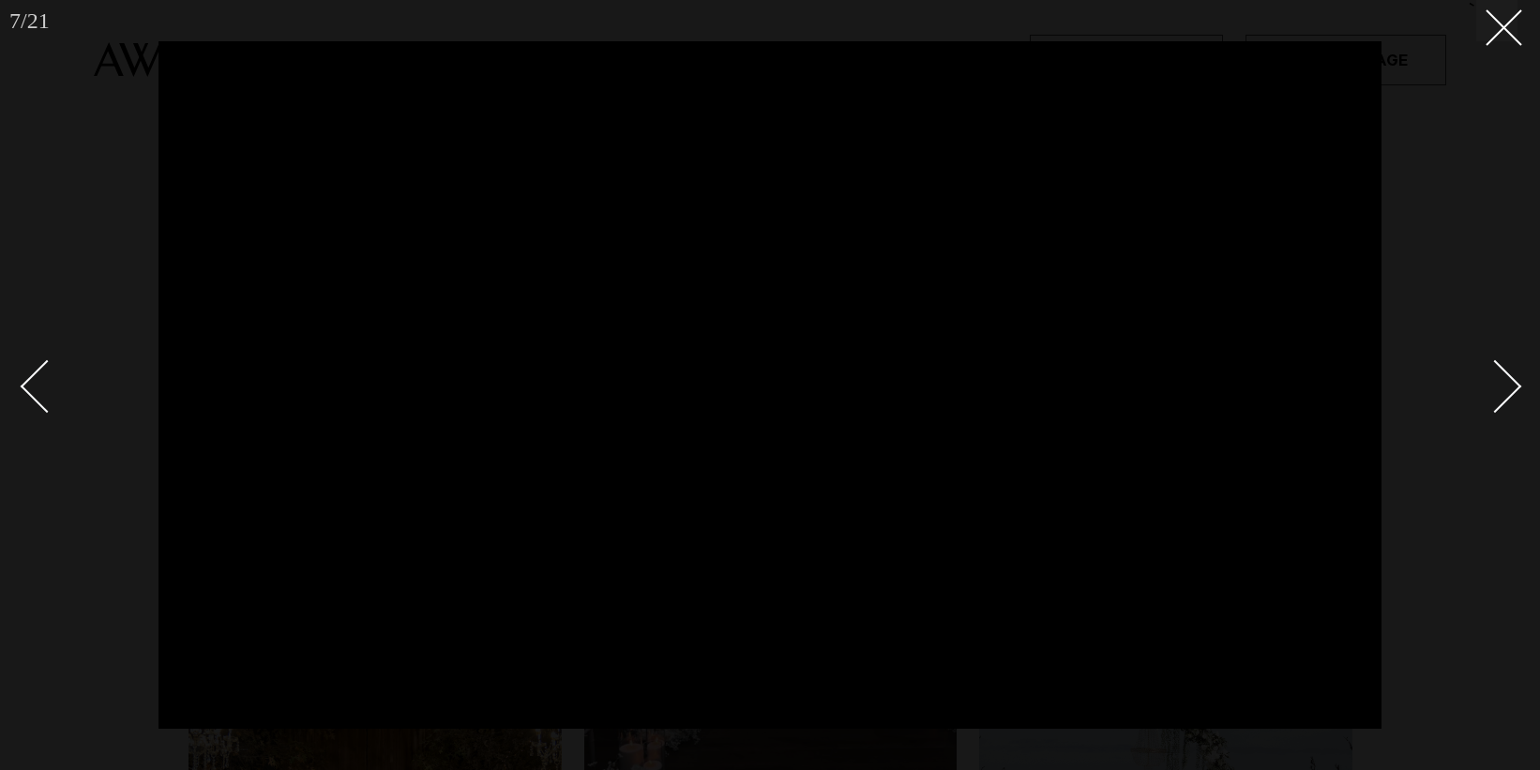
click at [1503, 381] on div "Next slide" at bounding box center [1495, 385] width 53 height 53
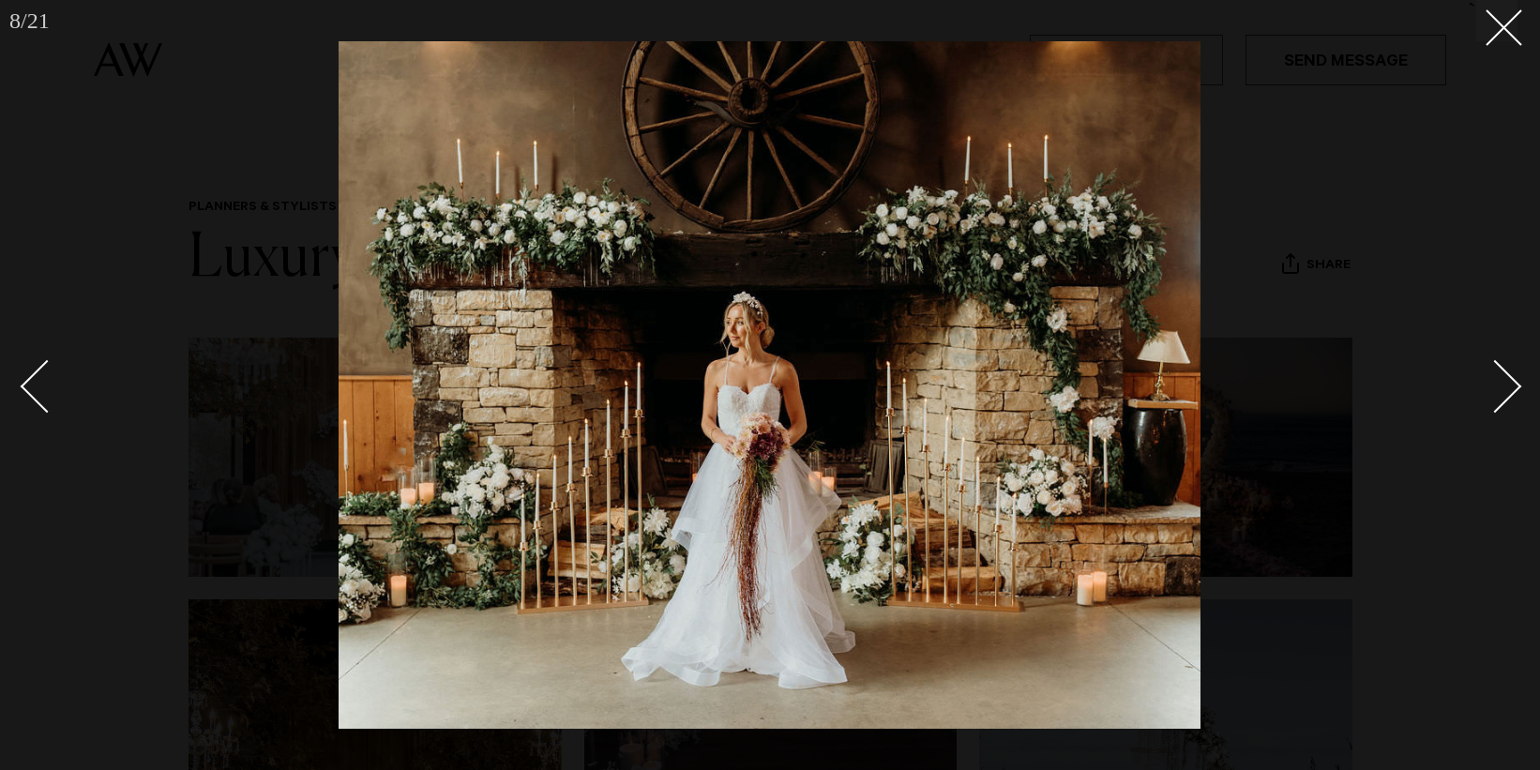
click at [1503, 381] on div "Next slide" at bounding box center [1495, 385] width 53 height 53
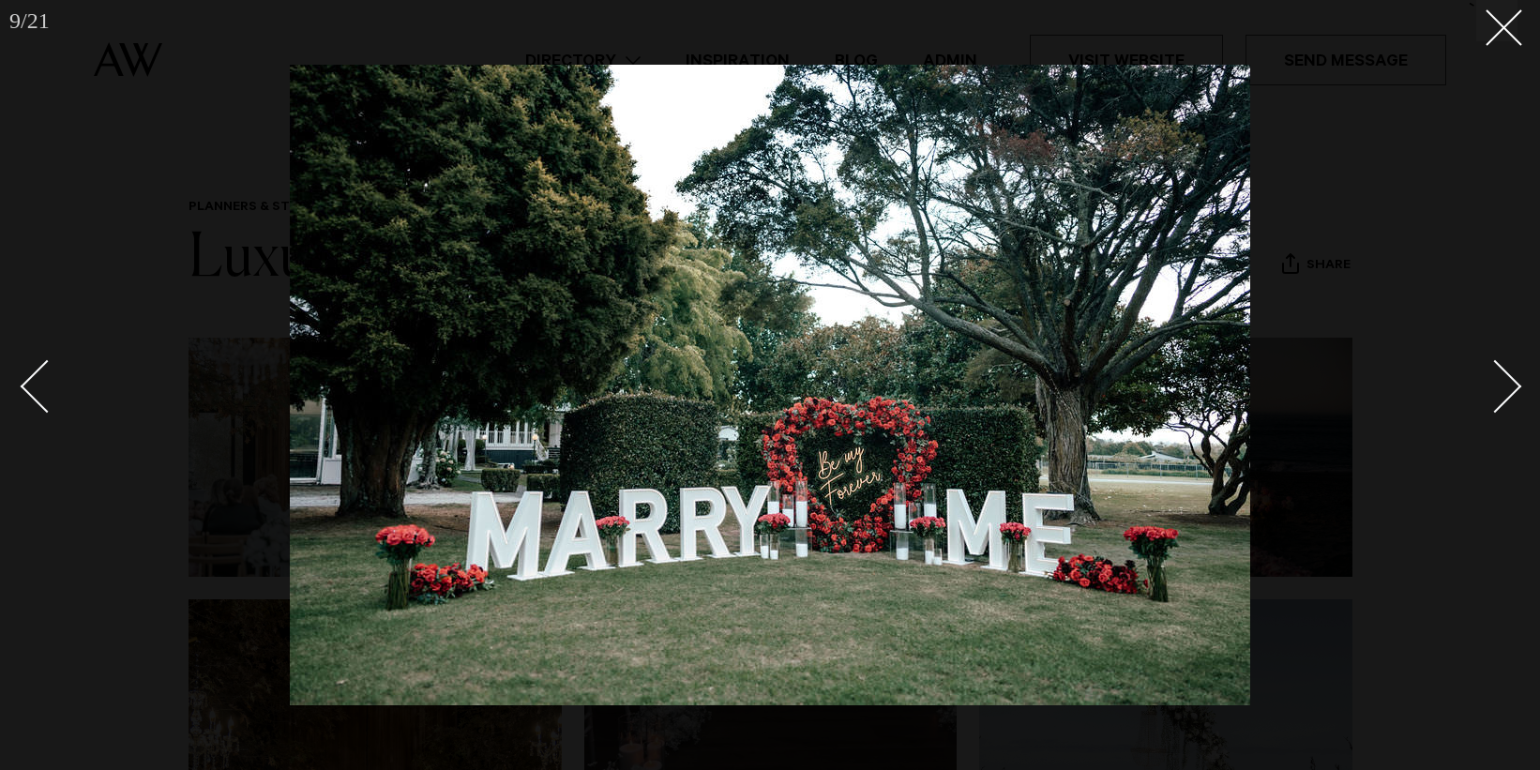
click at [1503, 381] on div "Next slide" at bounding box center [1495, 385] width 53 height 53
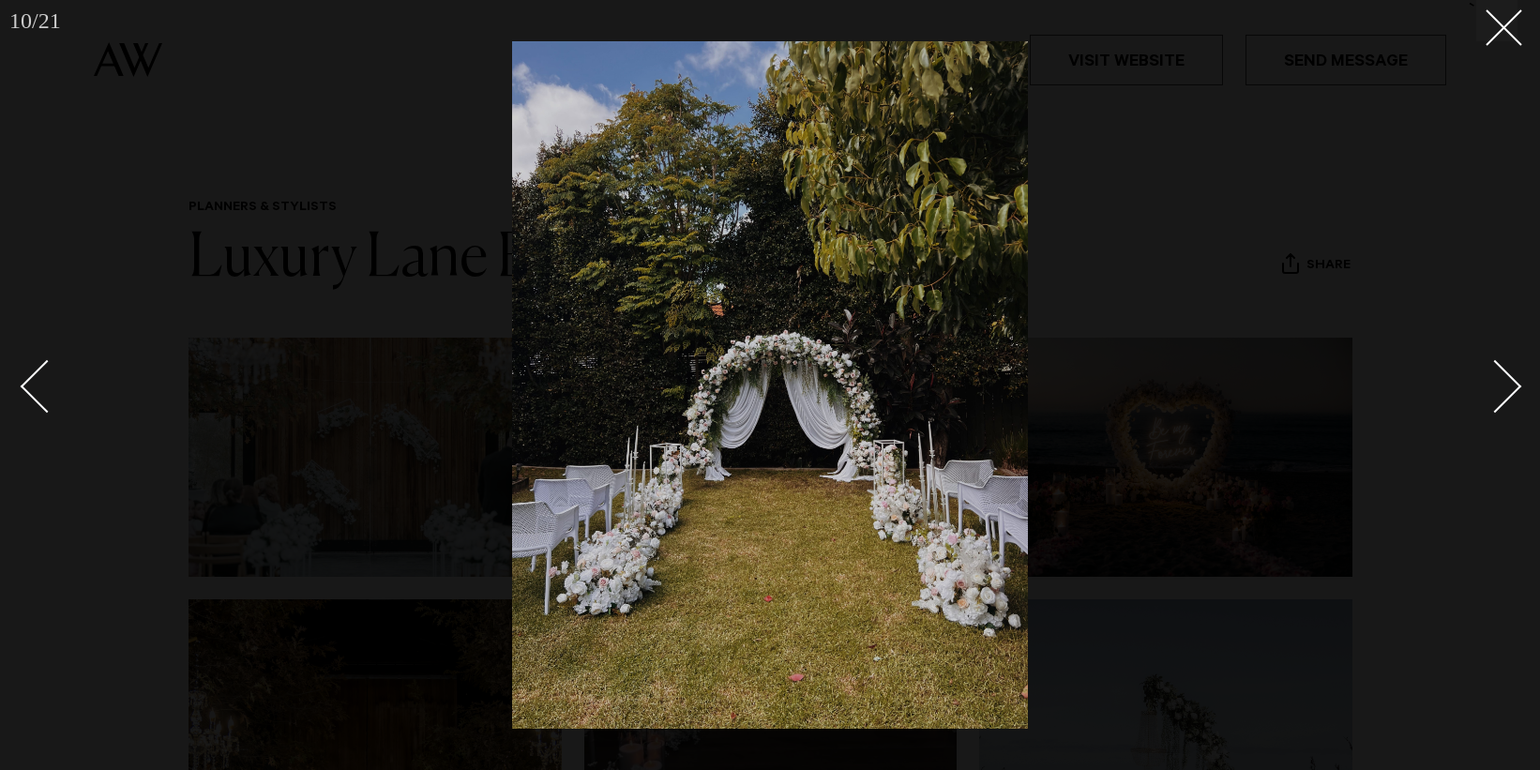
click at [1503, 381] on div "Next slide" at bounding box center [1495, 385] width 53 height 53
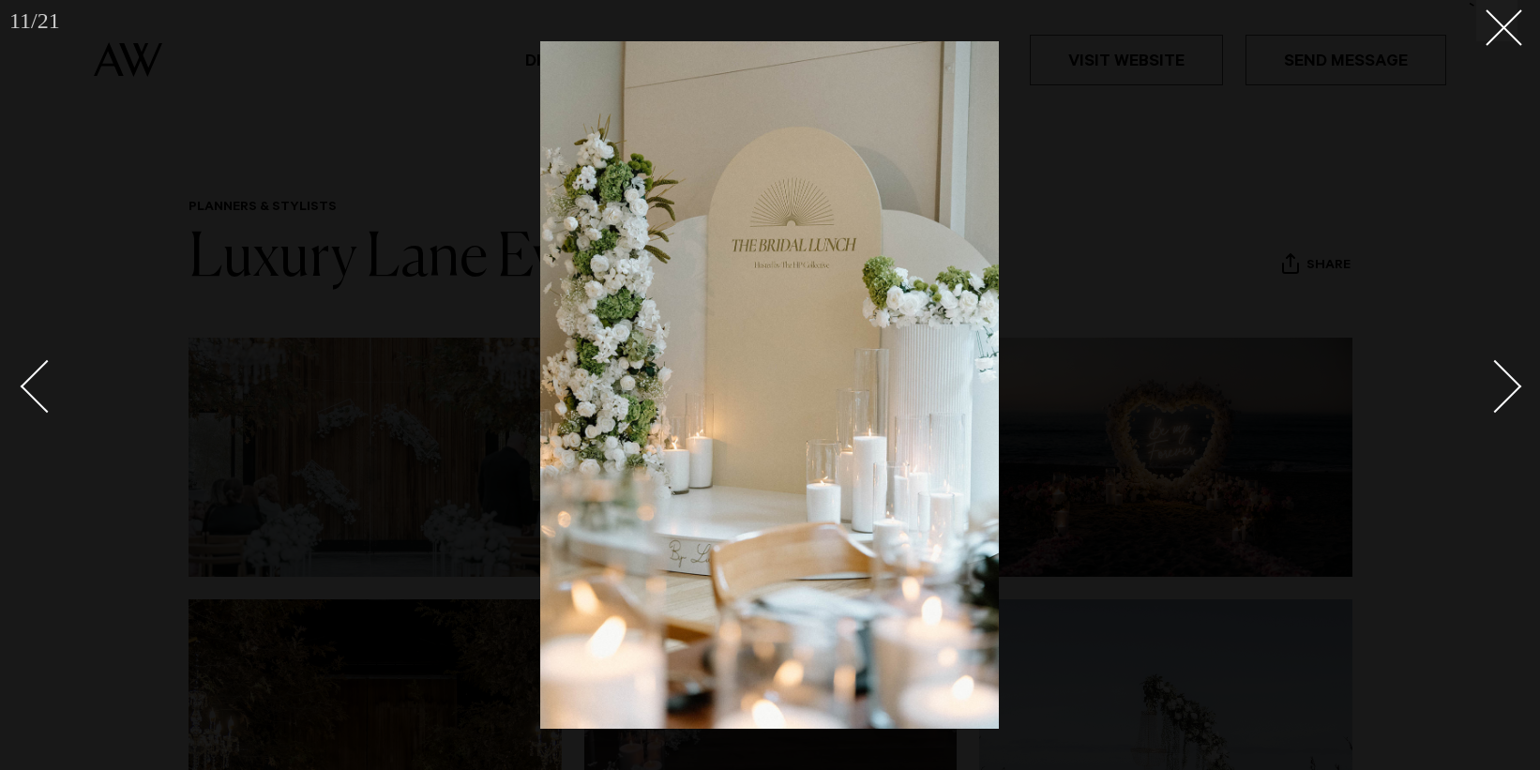
click at [1503, 381] on div "Next slide" at bounding box center [1495, 385] width 53 height 53
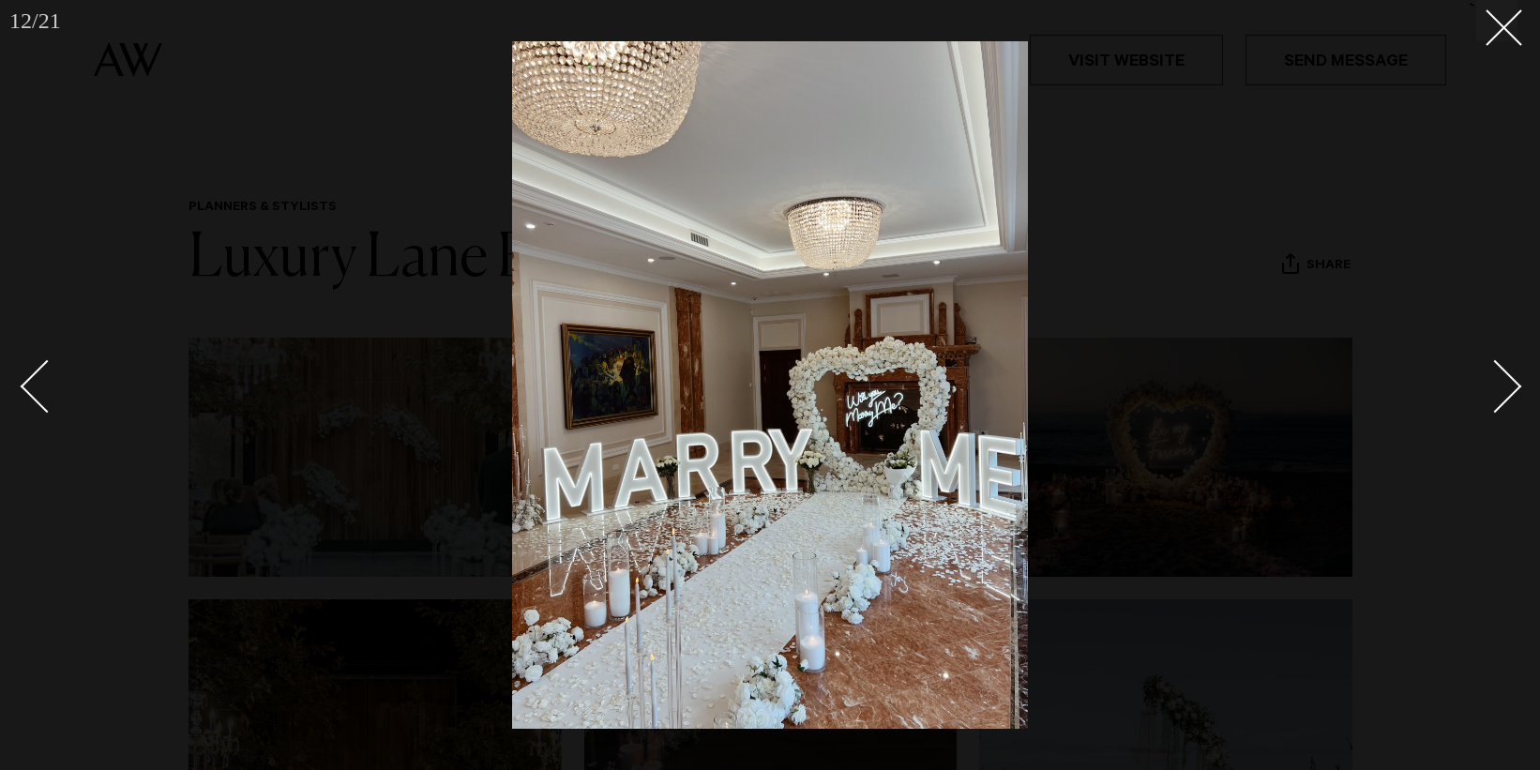
click at [1503, 381] on div "Next slide" at bounding box center [1495, 385] width 53 height 53
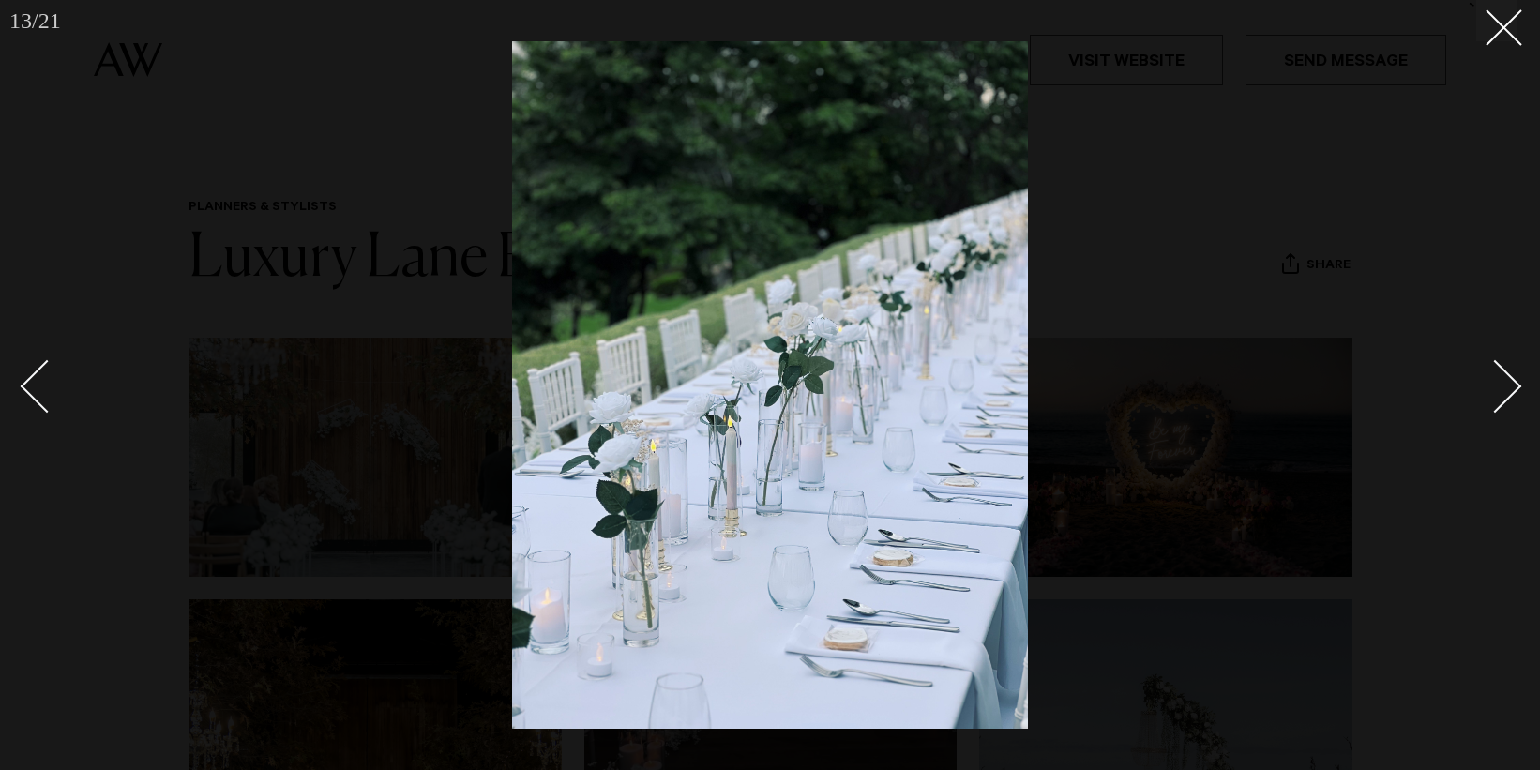
click at [1503, 381] on div "Next slide" at bounding box center [1495, 385] width 53 height 53
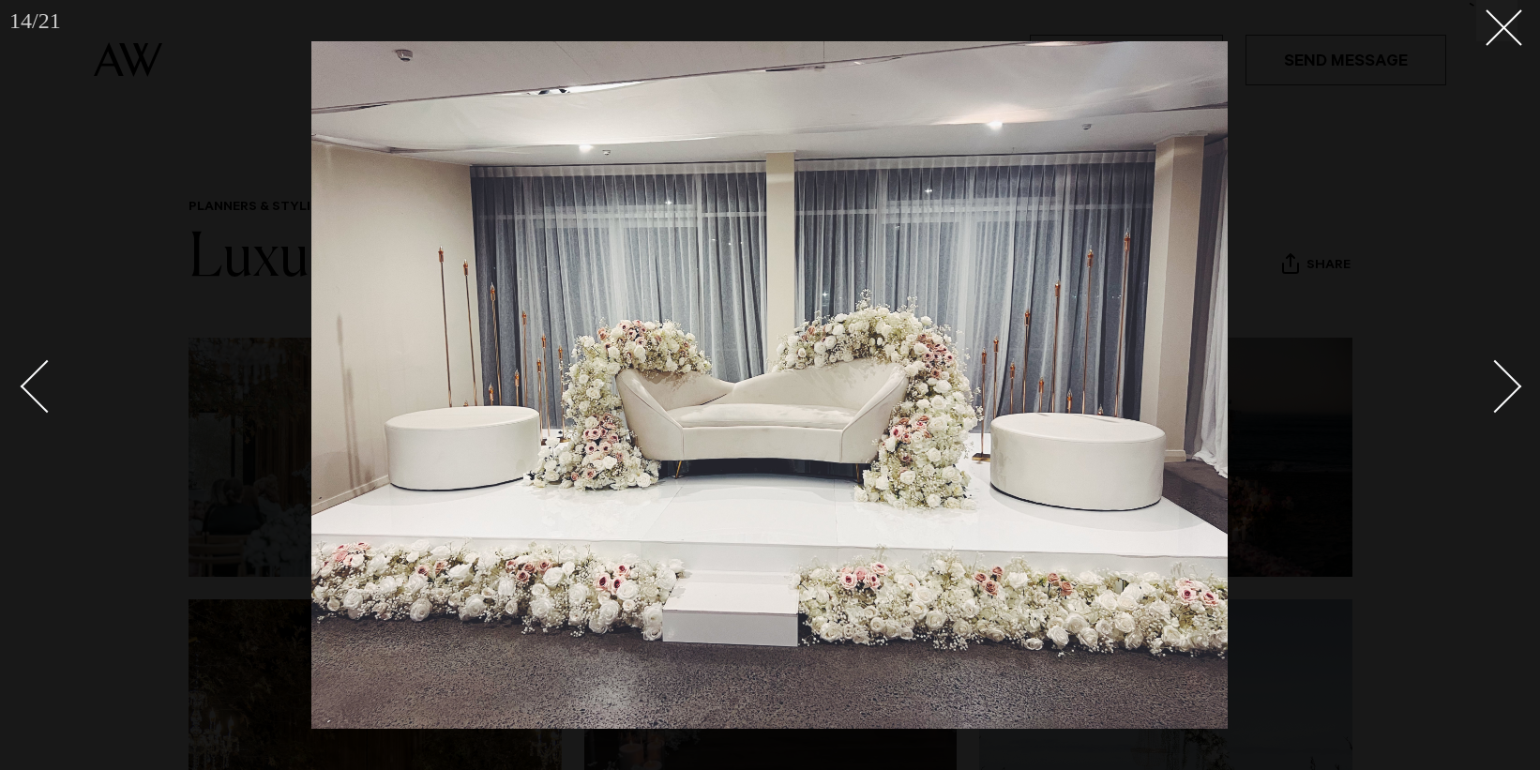
click at [1503, 381] on div "Next slide" at bounding box center [1495, 385] width 53 height 53
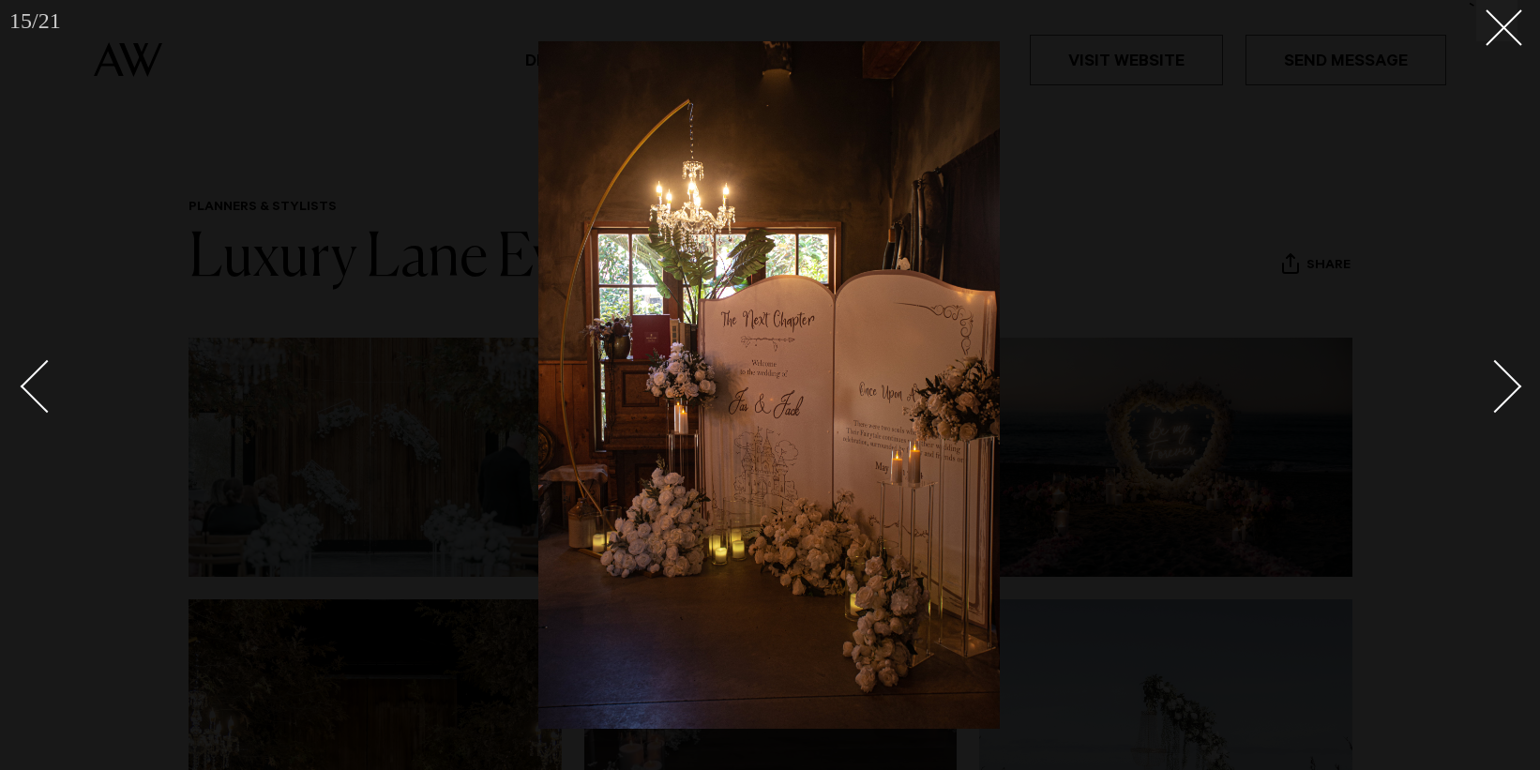
click at [1503, 381] on div "Next slide" at bounding box center [1495, 385] width 53 height 53
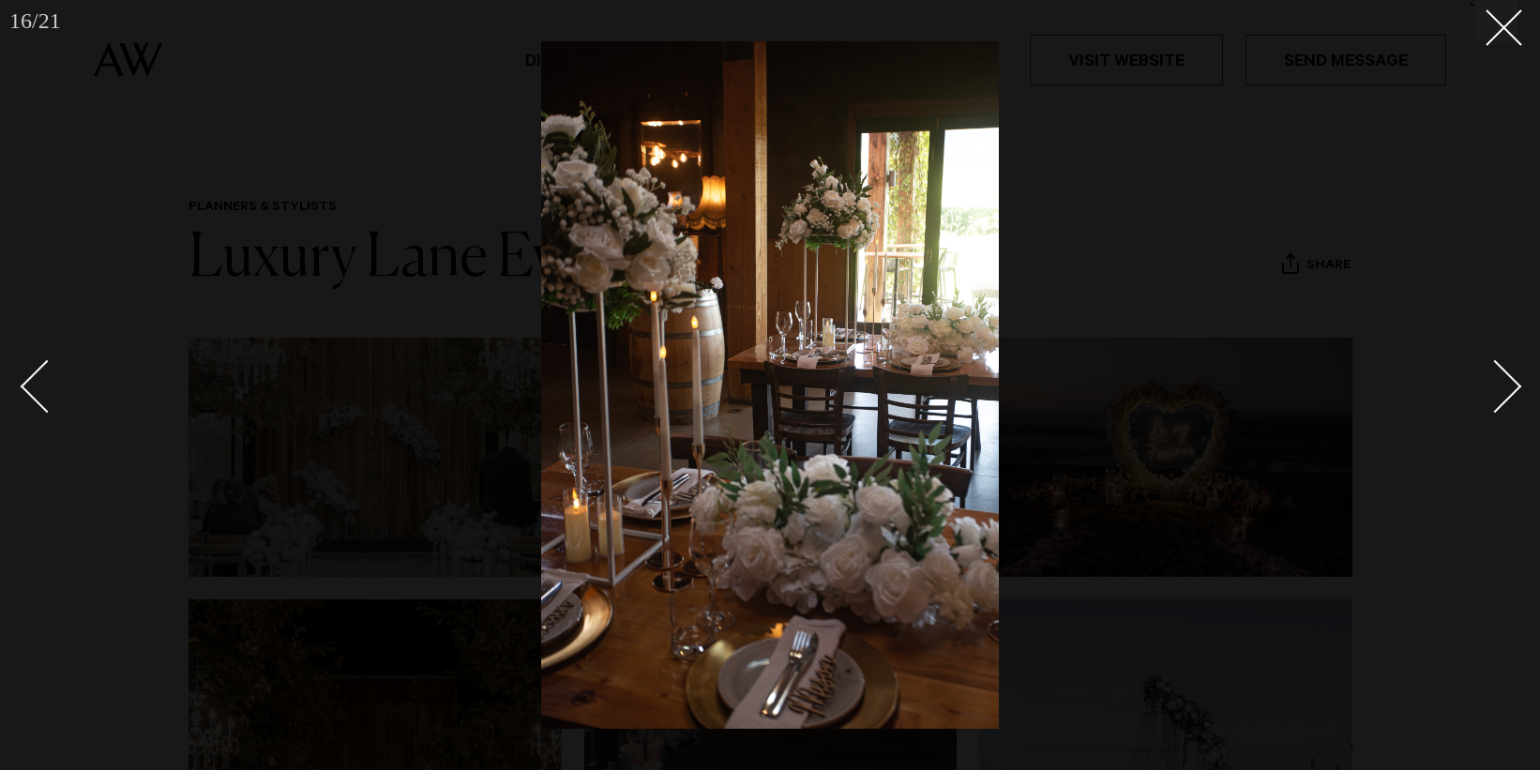
click at [1503, 381] on div "Next slide" at bounding box center [1495, 385] width 53 height 53
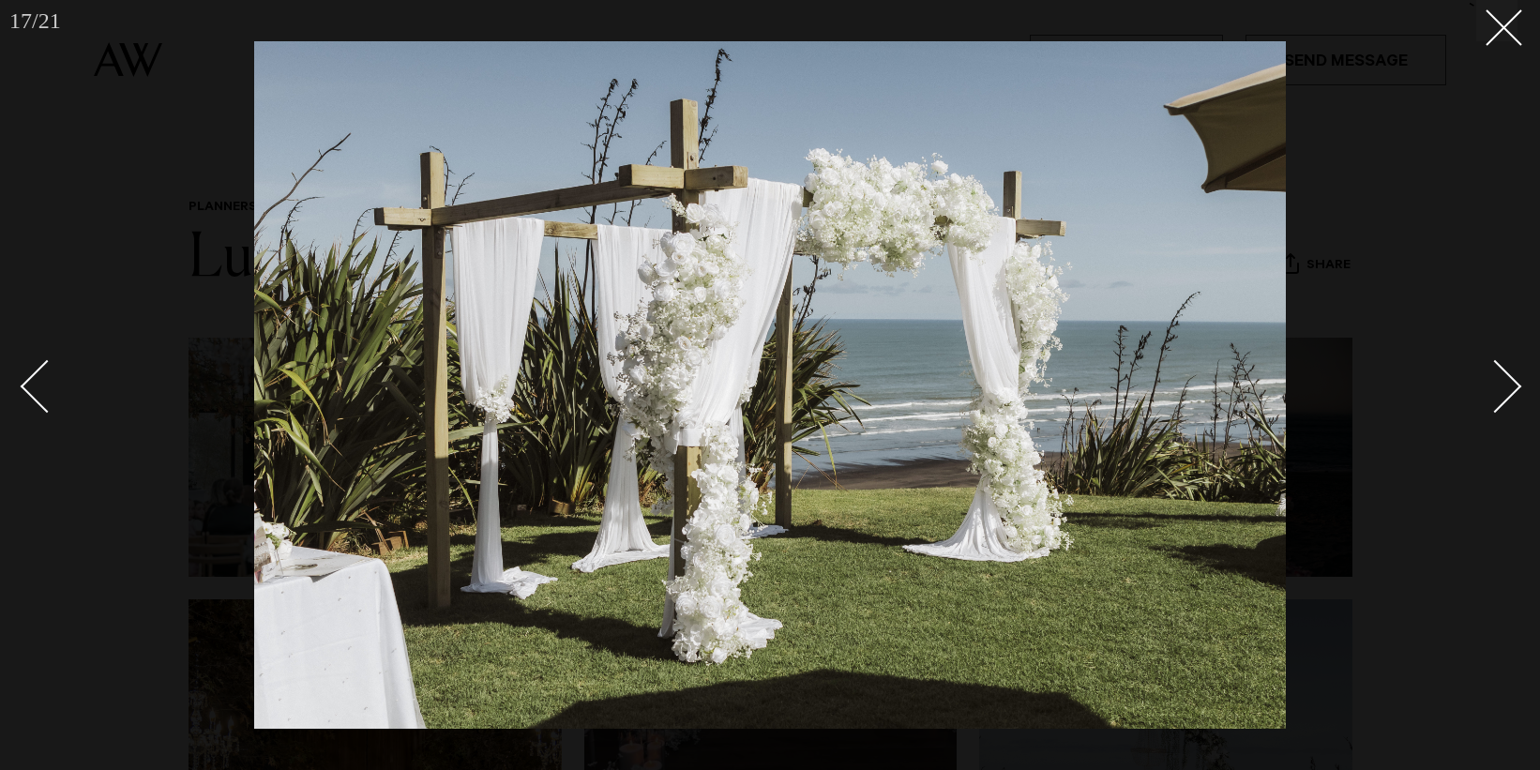
click at [1503, 381] on div "Next slide" at bounding box center [1495, 385] width 53 height 53
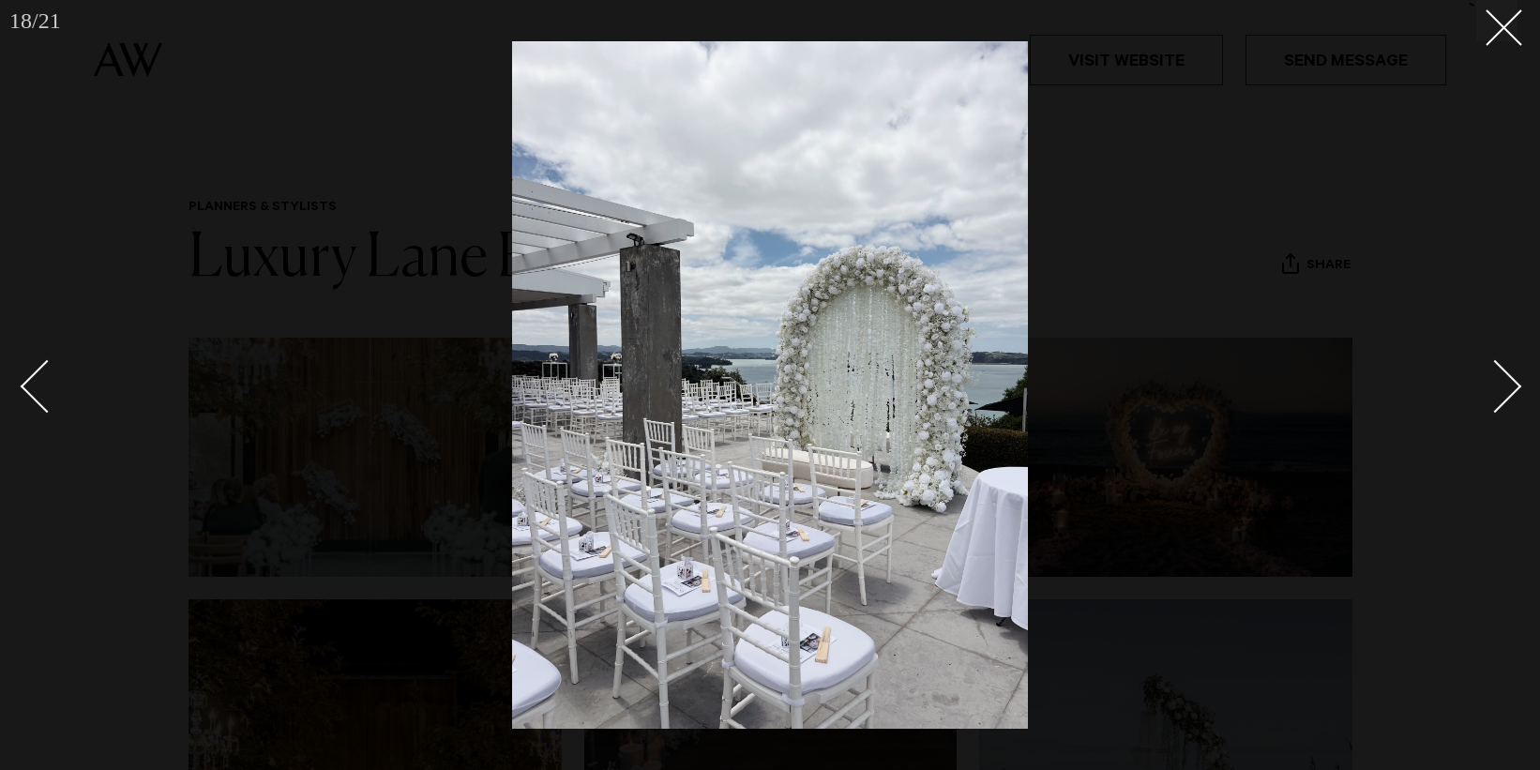
click at [1503, 381] on div "Next slide" at bounding box center [1495, 385] width 53 height 53
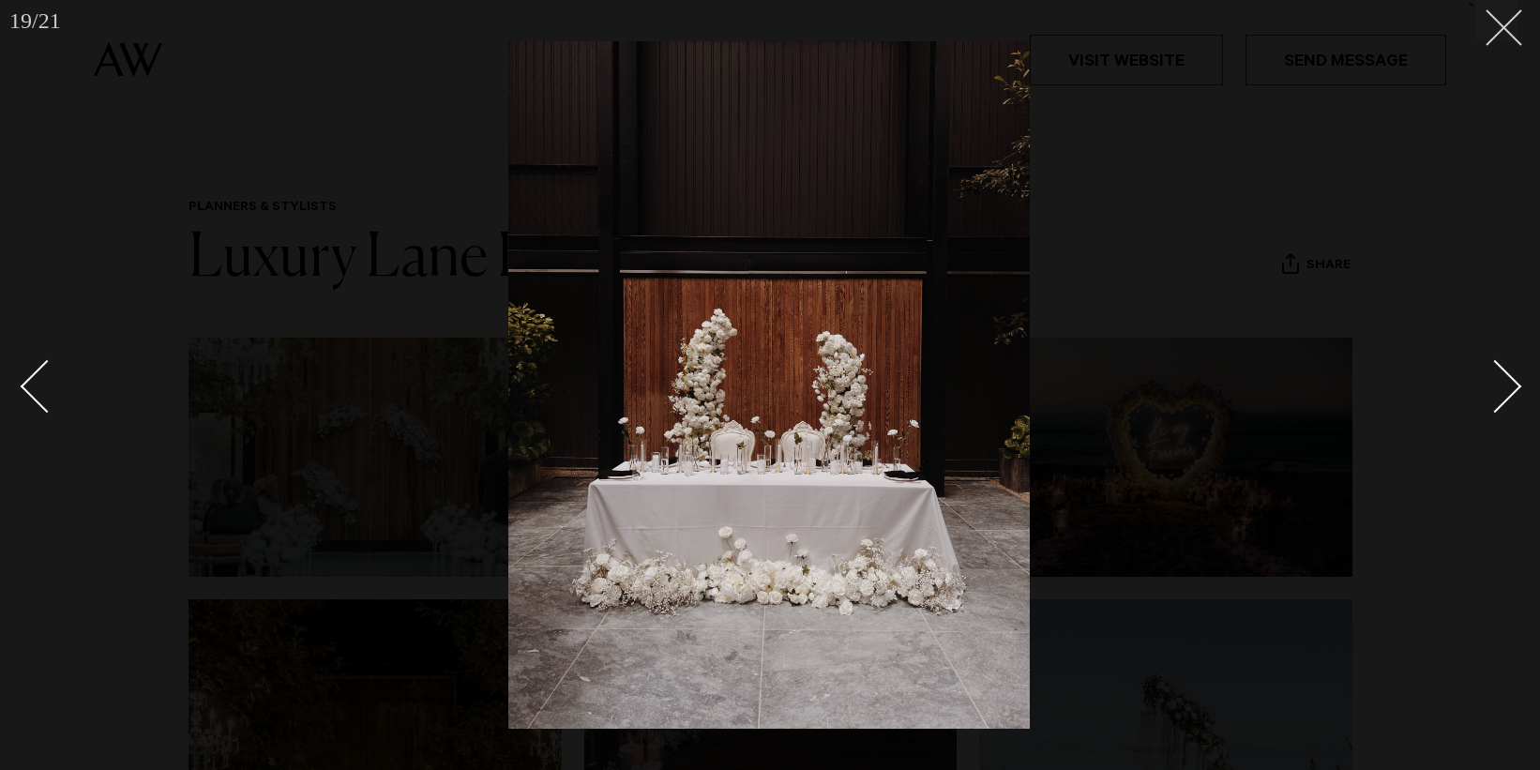
click at [1491, 37] on button at bounding box center [1497, 20] width 41 height 41
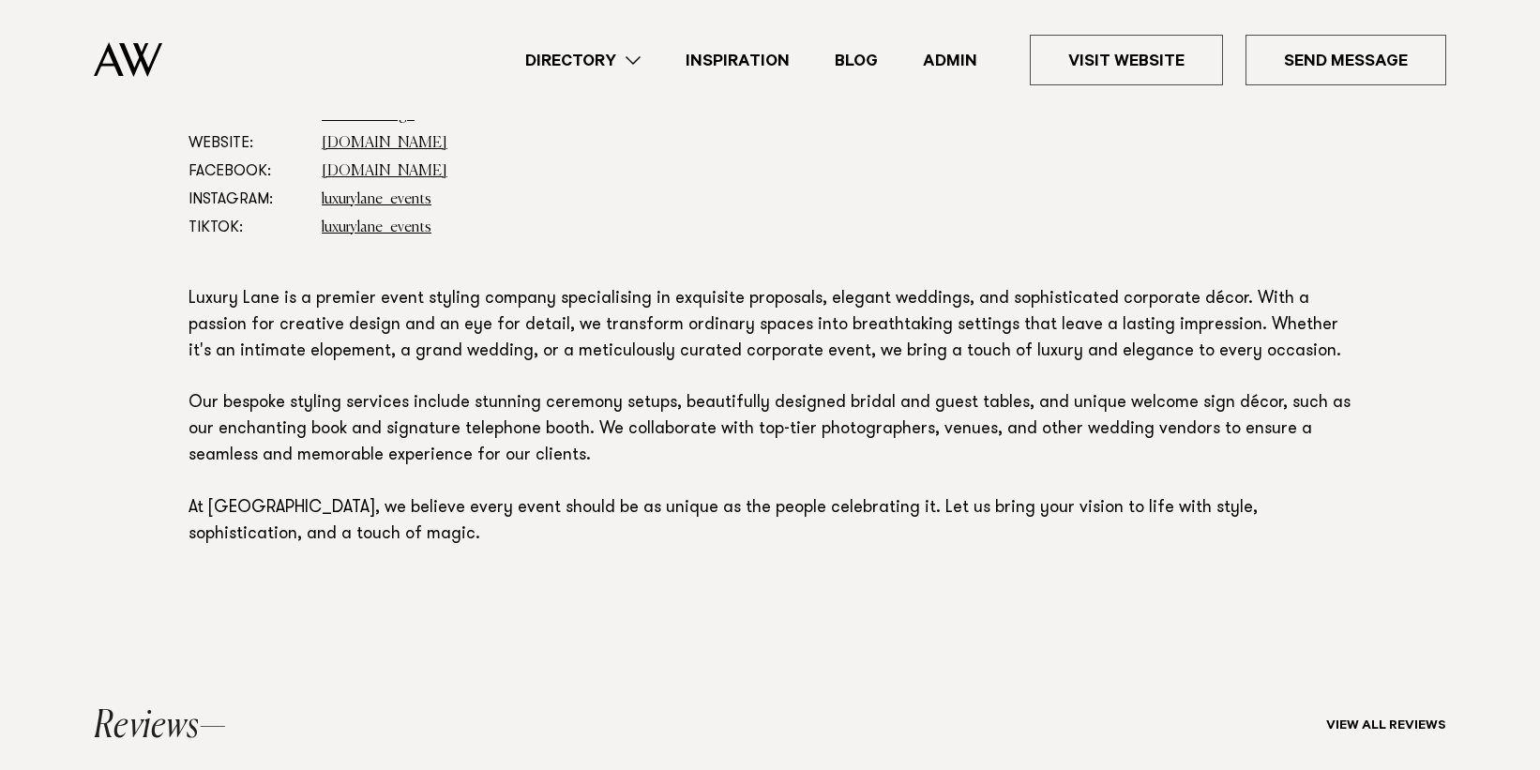
scroll to position [1107, 0]
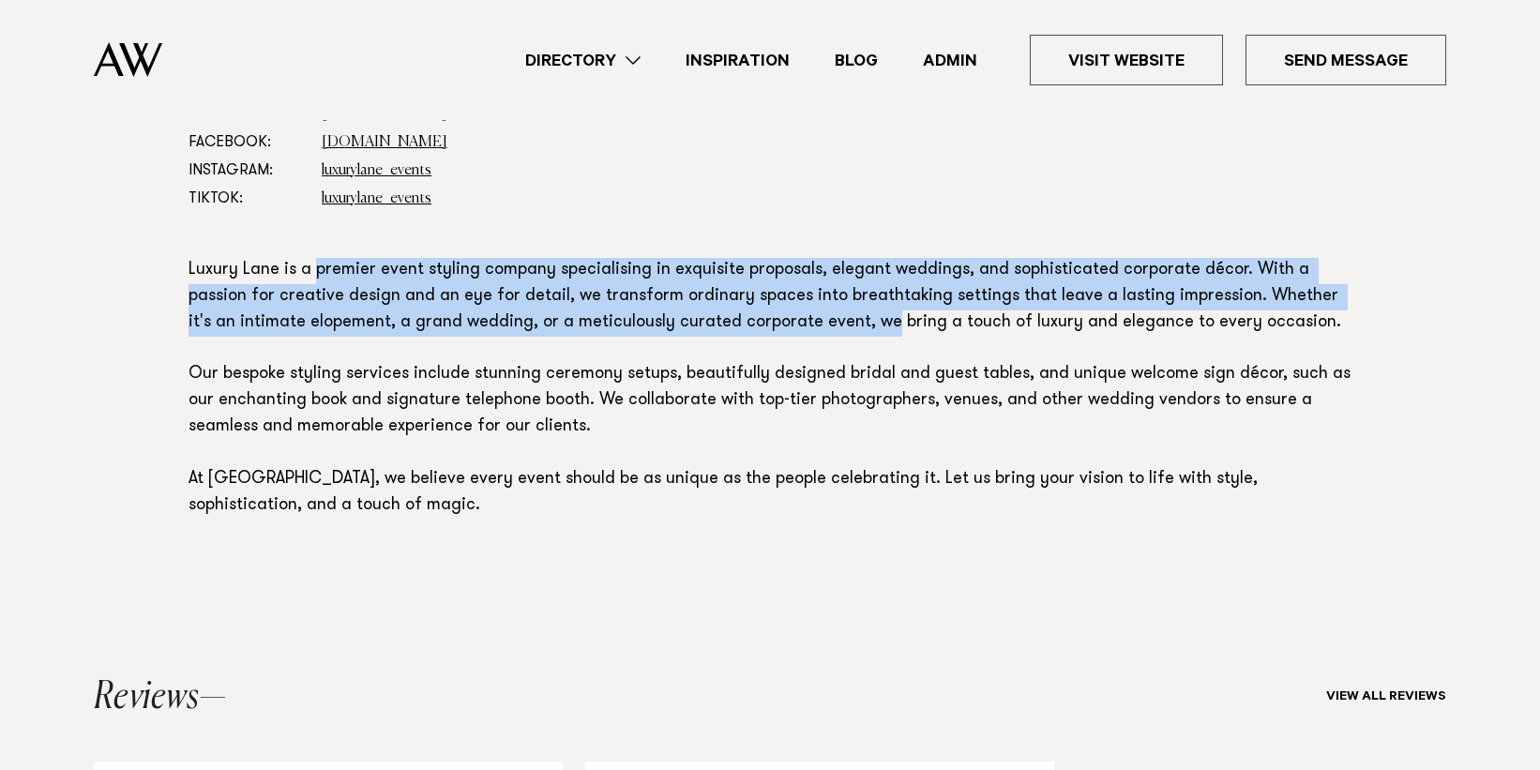
drag, startPoint x: 379, startPoint y: 273, endPoint x: 832, endPoint y: 324, distance: 455.9
click at [832, 324] on p "Luxury Lane is a premier event styling company specialising in exquisite propos…" at bounding box center [770, 389] width 1163 height 262
click at [837, 326] on p "Luxury Lane is a premier event styling company specialising in exquisite propos…" at bounding box center [770, 389] width 1163 height 262
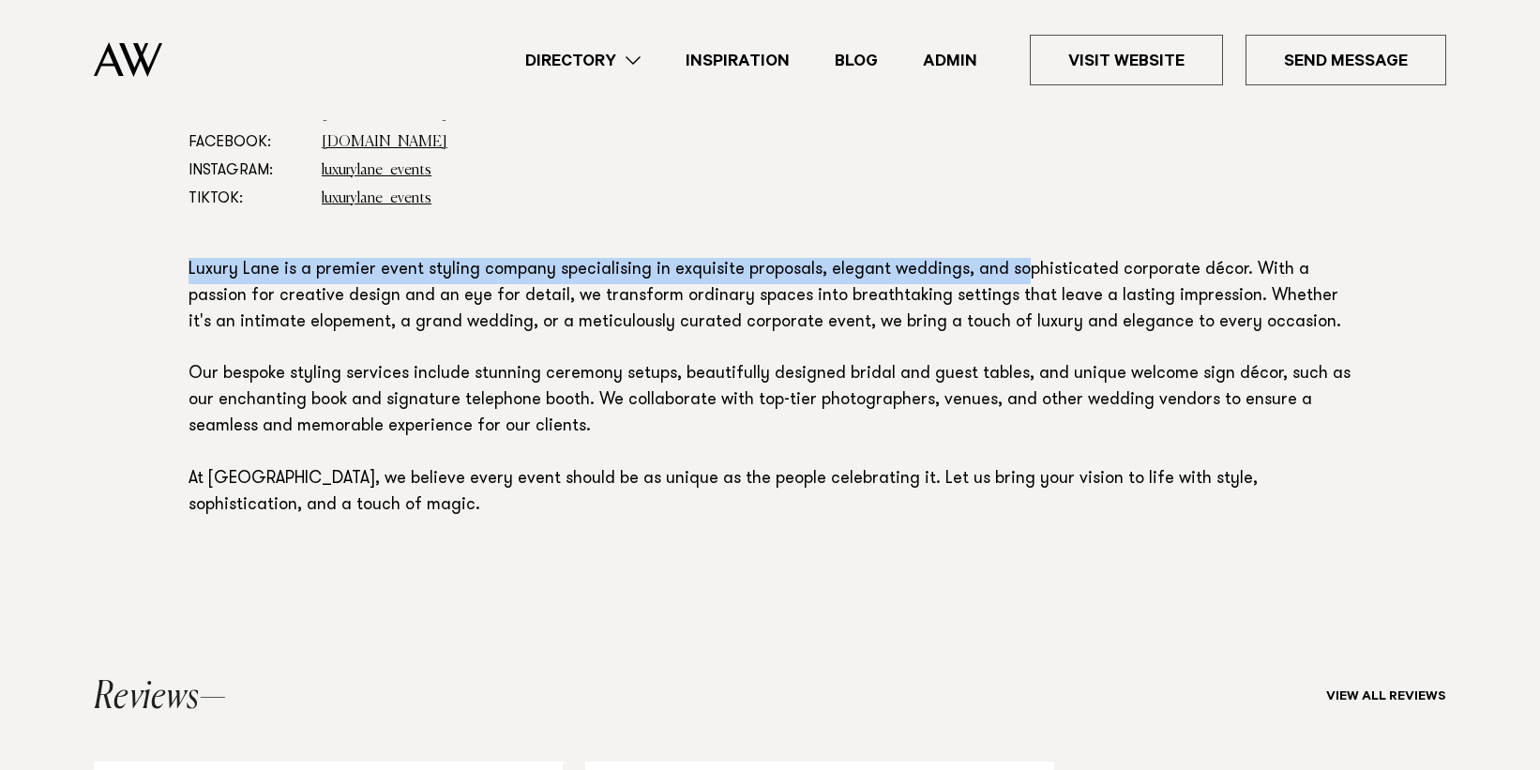
drag, startPoint x: 831, startPoint y: 255, endPoint x: 1012, endPoint y: 283, distance: 183.2
click at [1012, 283] on section "Email: Send Message Website: [DOMAIN_NAME] Facebook: [DOMAIN_NAME] Instagram: l…" at bounding box center [770, 335] width 1163 height 527
click at [1012, 283] on p "Luxury Lane is a premier event styling company specialising in exquisite propos…" at bounding box center [770, 389] width 1163 height 262
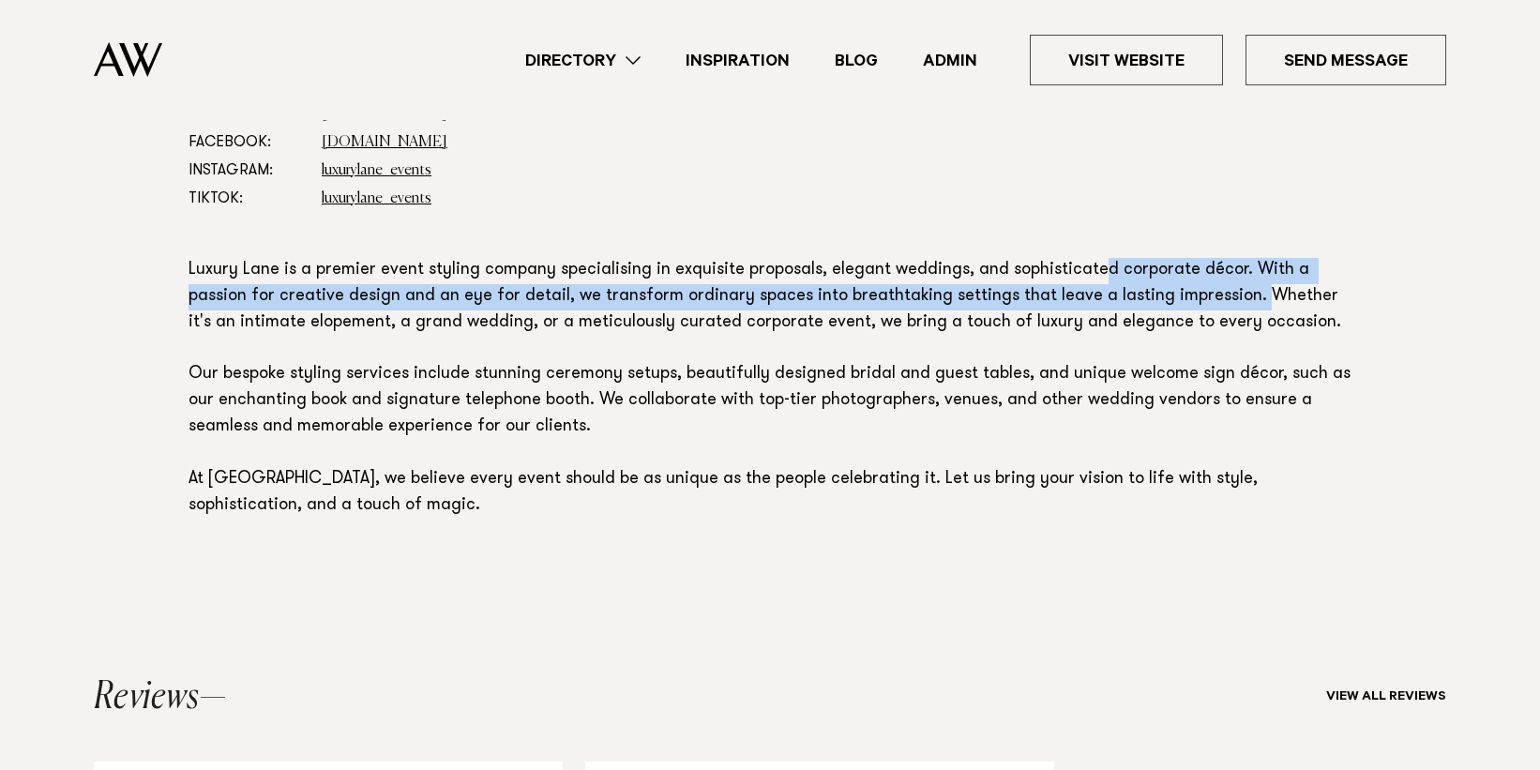
drag, startPoint x: 1088, startPoint y: 265, endPoint x: 1180, endPoint y: 289, distance: 95.1
click at [1180, 289] on p "Luxury Lane is a premier event styling company specialising in exquisite propos…" at bounding box center [770, 389] width 1163 height 262
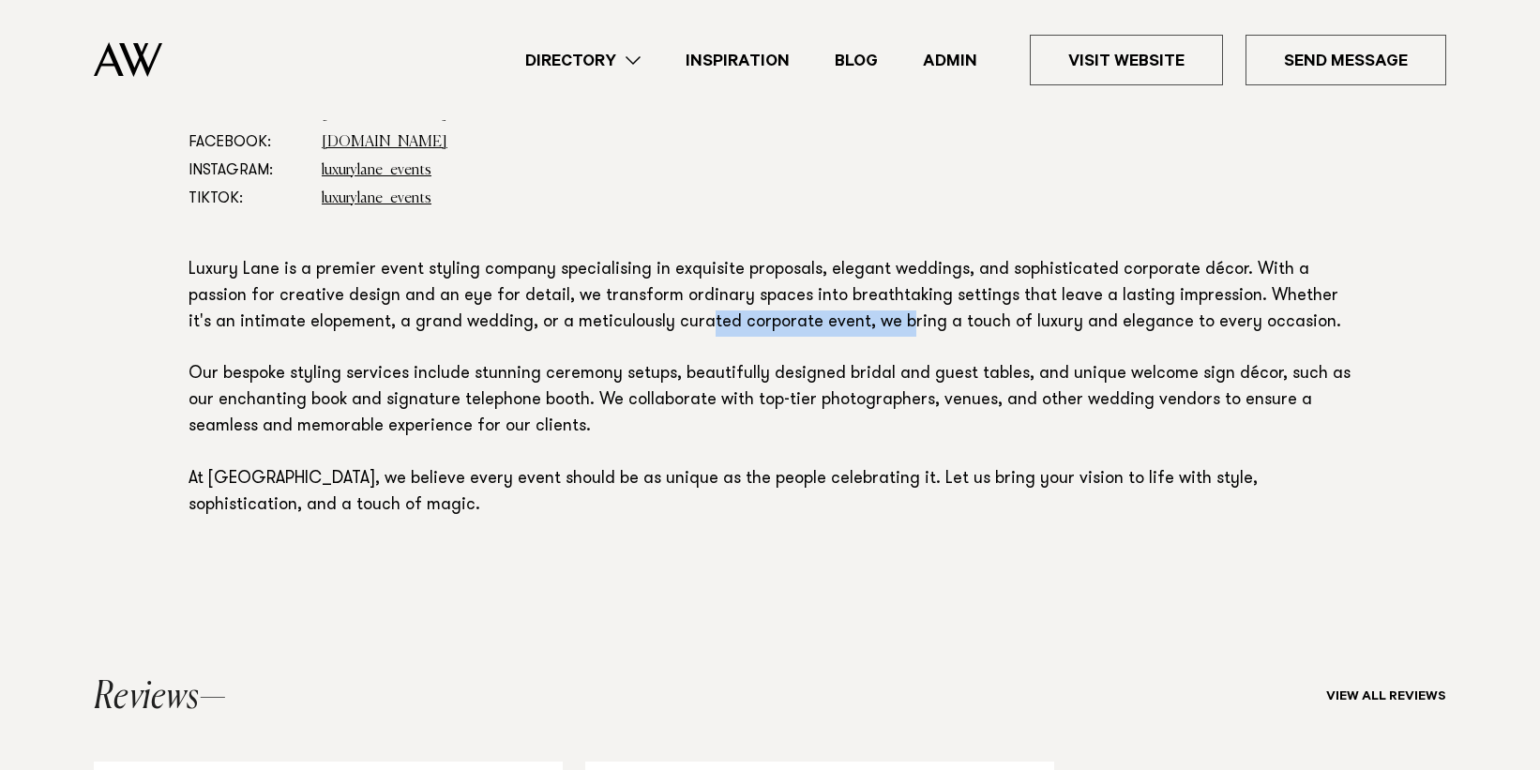
drag, startPoint x: 647, startPoint y: 315, endPoint x: 841, endPoint y: 337, distance: 195.4
click at [841, 336] on p "Luxury Lane is a premier event styling company specialising in exquisite propos…" at bounding box center [770, 389] width 1163 height 262
click at [841, 337] on p "Luxury Lane is a premier event styling company specialising in exquisite propos…" at bounding box center [770, 389] width 1163 height 262
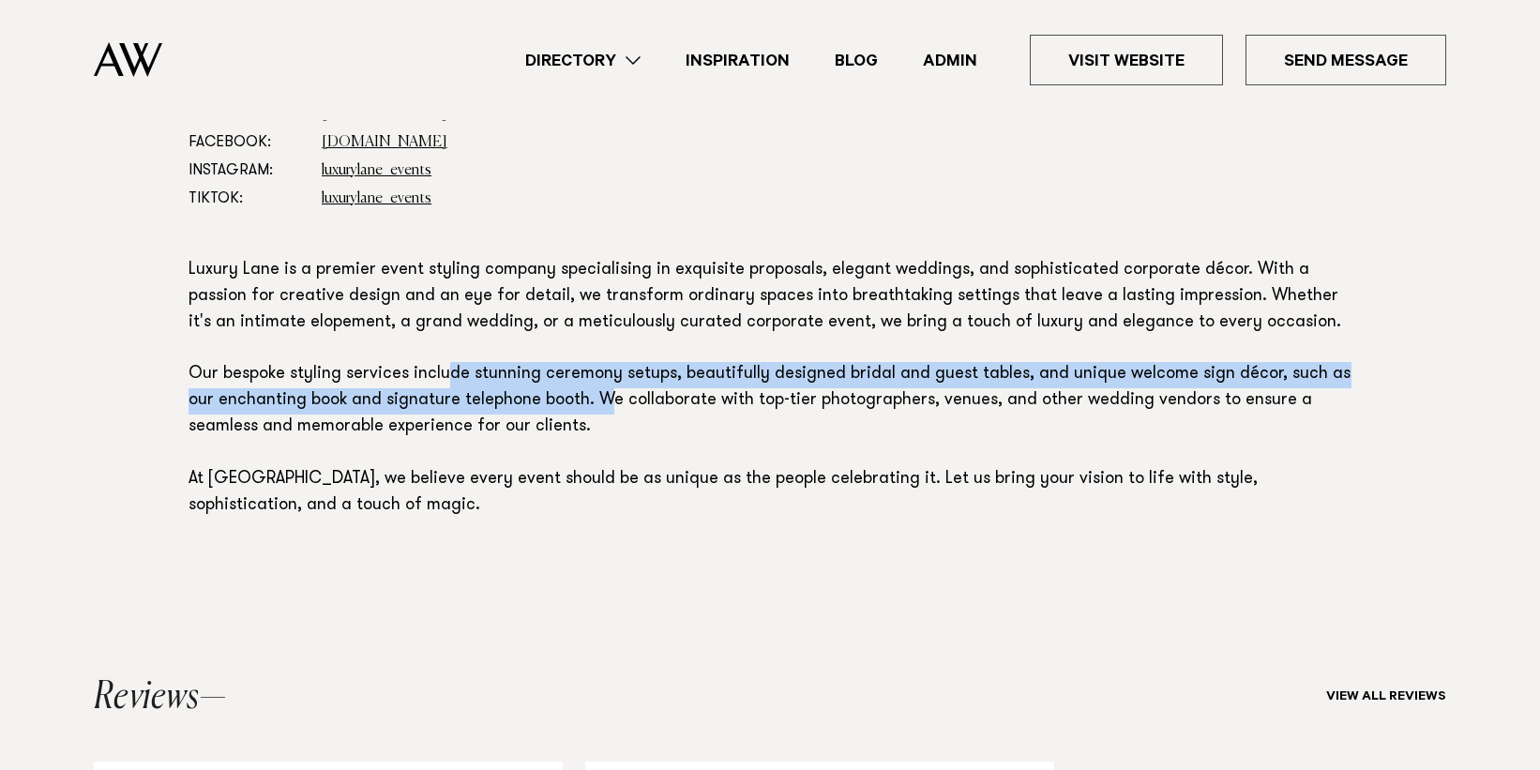
drag, startPoint x: 451, startPoint y: 363, endPoint x: 604, endPoint y: 395, distance: 156.2
click at [604, 395] on p "Luxury Lane is a premier event styling company specialising in exquisite propos…" at bounding box center [770, 389] width 1163 height 262
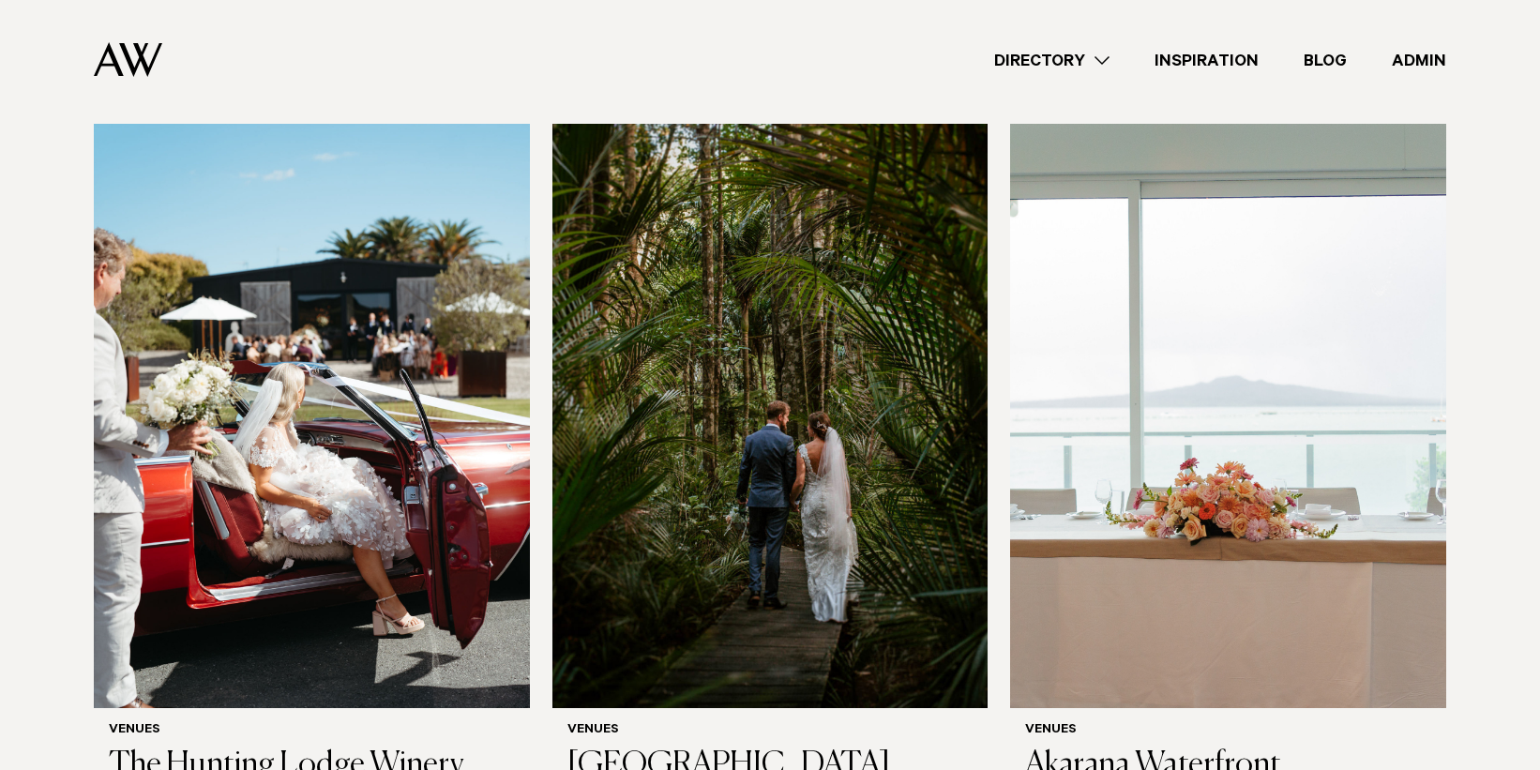
scroll to position [5858, 0]
